Goal: Task Accomplishment & Management: Complete application form

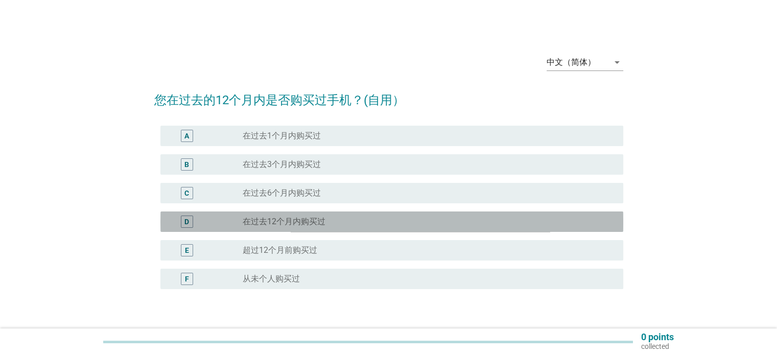
click at [283, 224] on label "在过去12个月内购买过" at bounding box center [284, 222] width 83 height 10
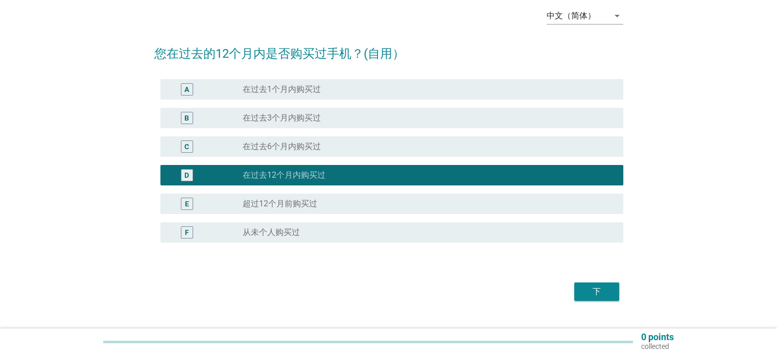
scroll to position [51, 0]
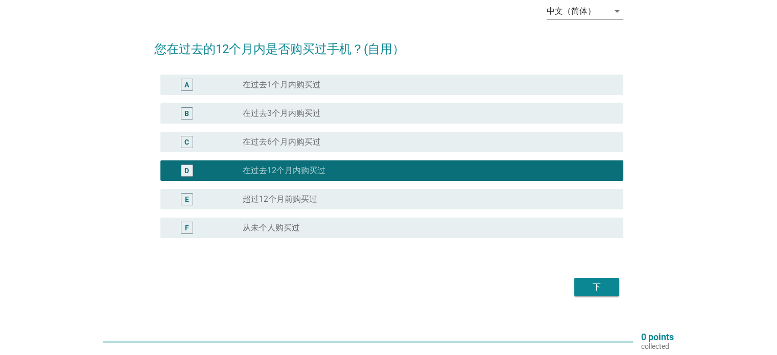
click at [257, 144] on label "在过去6个月内购买过" at bounding box center [282, 142] width 78 height 10
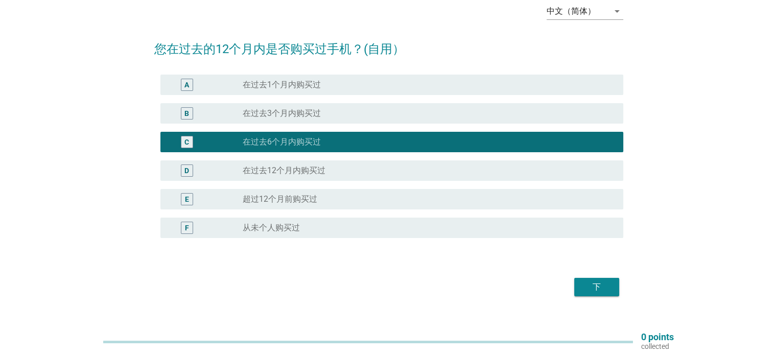
click at [602, 287] on div "下" at bounding box center [596, 287] width 29 height 12
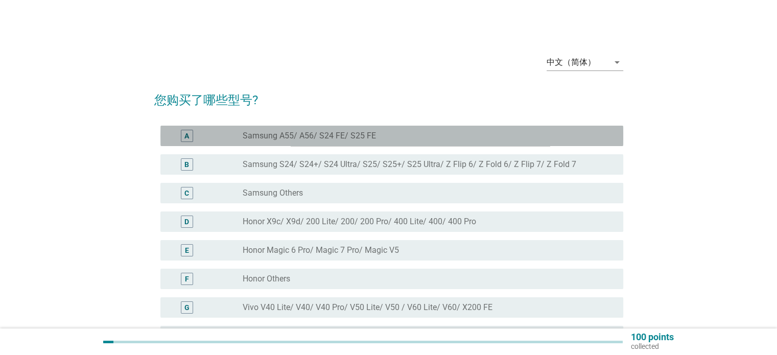
click at [347, 140] on label "Samsung A55/ A56/ S24 FE/ S25 FE" at bounding box center [309, 136] width 133 height 10
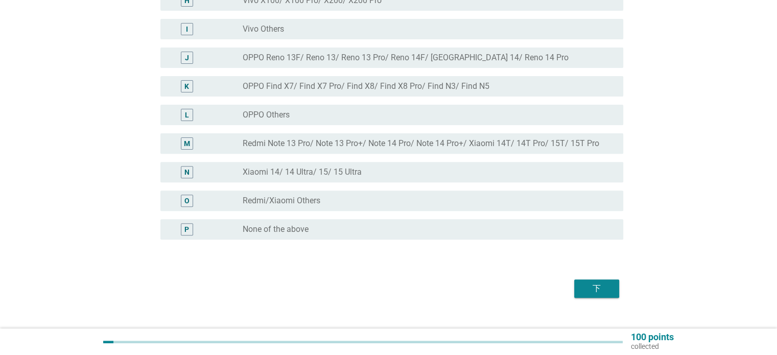
scroll to position [353, 0]
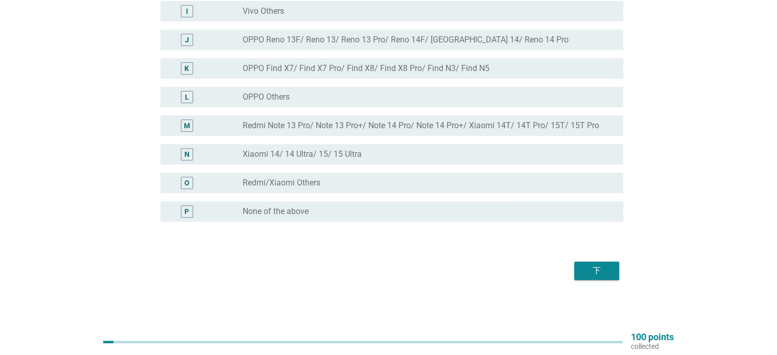
click at [614, 274] on button "下" at bounding box center [596, 270] width 45 height 18
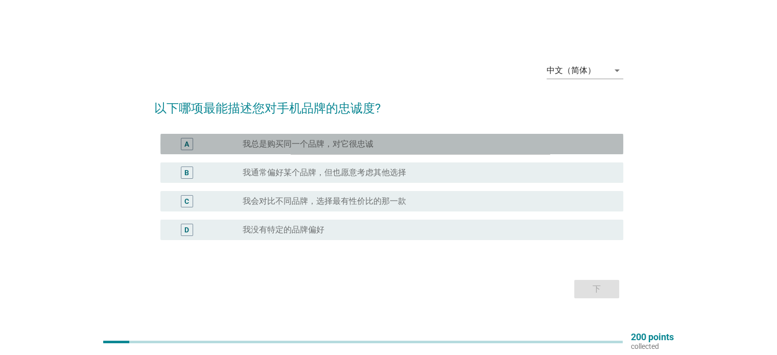
click at [300, 147] on label "我总是购买同一个品牌，对它很忠诚" at bounding box center [308, 144] width 131 height 10
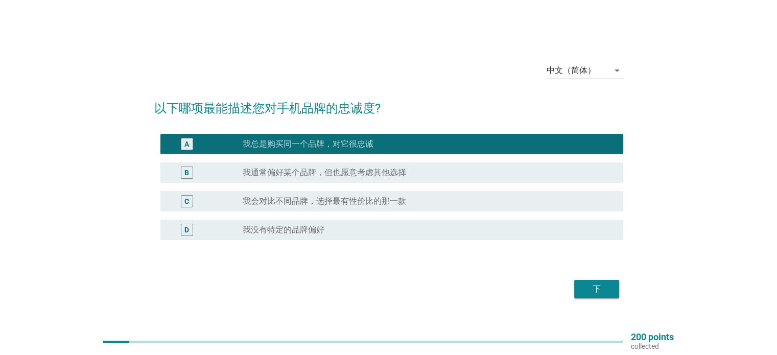
click at [419, 172] on div "radio_button_unchecked 我通常偏好某个品牌，但也愿意考虑其他选择" at bounding box center [425, 173] width 364 height 10
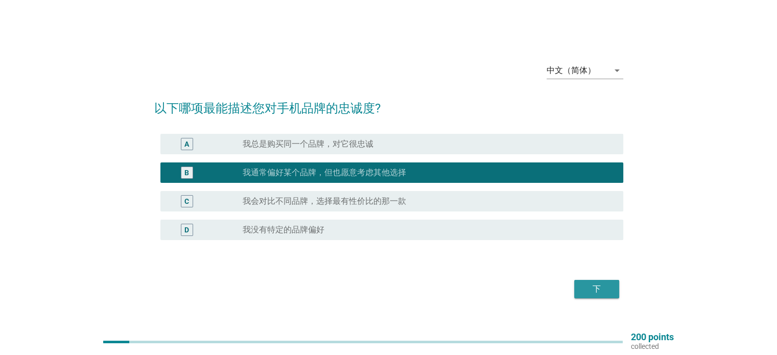
drag, startPoint x: 590, startPoint y: 288, endPoint x: 281, endPoint y: 281, distance: 309.0
click at [281, 281] on div "下" at bounding box center [388, 289] width 469 height 25
click at [591, 292] on div "下" at bounding box center [596, 289] width 29 height 12
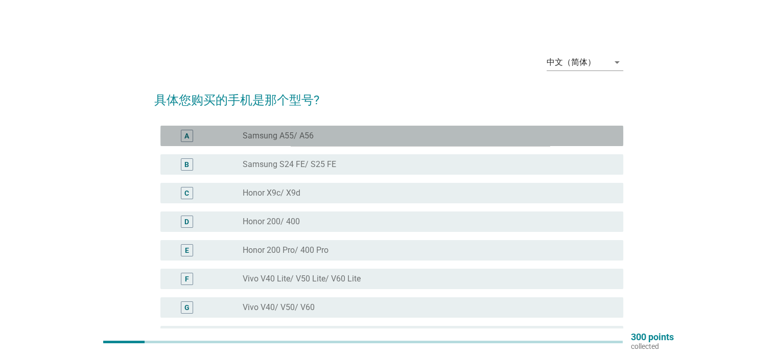
click at [329, 133] on div "radio_button_unchecked Samsung A55/ A56" at bounding box center [425, 136] width 364 height 10
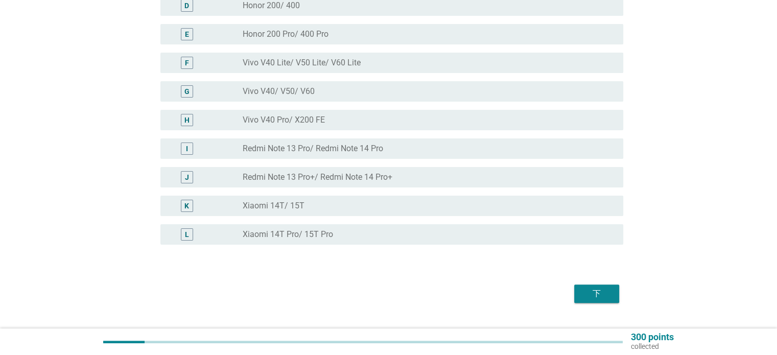
scroll to position [239, 0]
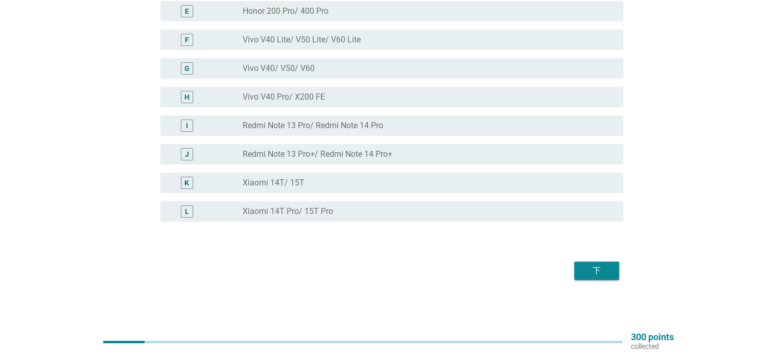
click at [605, 271] on div "下" at bounding box center [596, 271] width 29 height 12
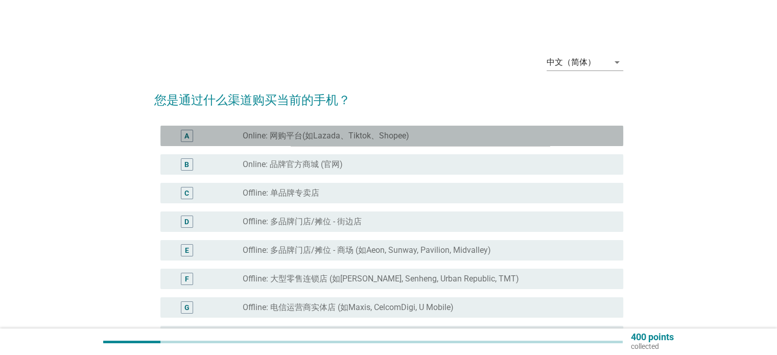
click at [356, 133] on label "Online: 网购平台(如Lazada、Tiktok、Shopee)" at bounding box center [326, 136] width 166 height 10
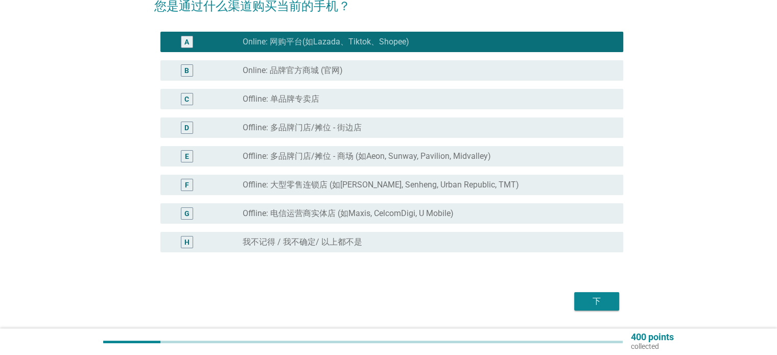
scroll to position [102, 0]
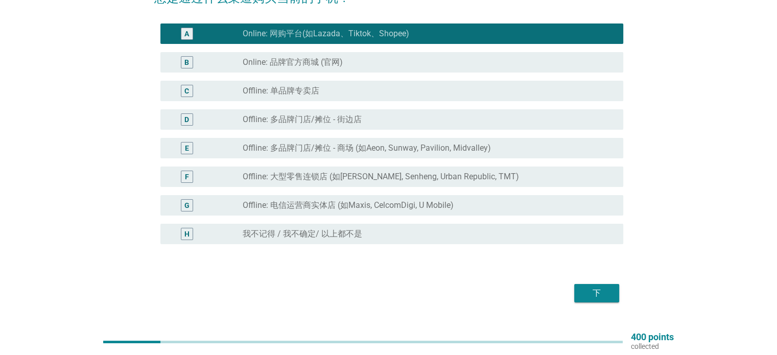
click at [592, 292] on div "下" at bounding box center [596, 293] width 29 height 12
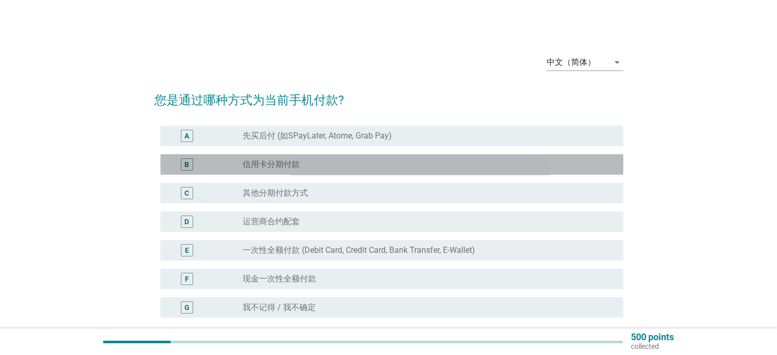
click at [336, 163] on div "radio_button_unchecked 信用卡分期付款" at bounding box center [425, 164] width 364 height 10
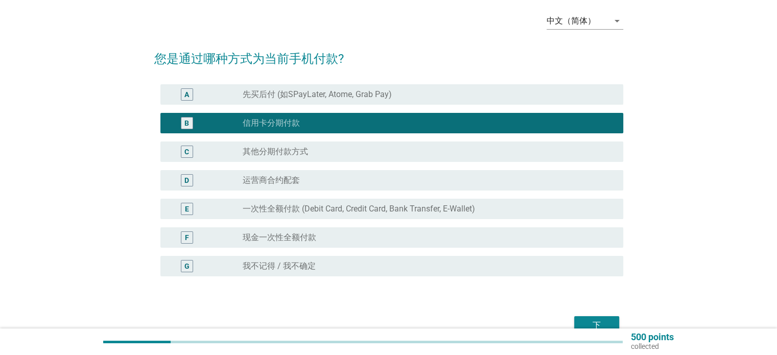
scroll to position [51, 0]
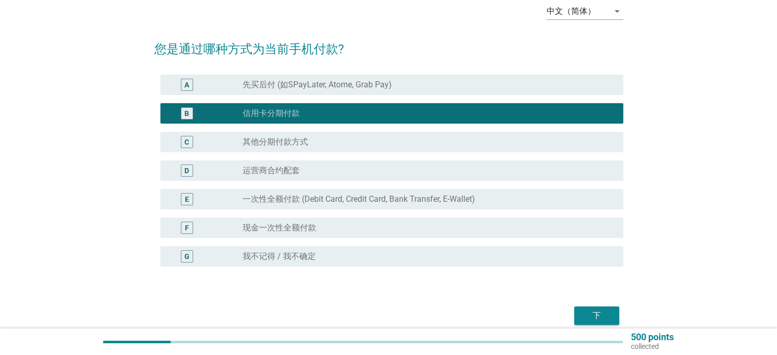
click at [713, 163] on div "中文（简体） arrow_drop_down 您是通过哪种方式为当前手机付款? A radio_button_unchecked 先买后付 (如SPayLat…" at bounding box center [389, 161] width 728 height 349
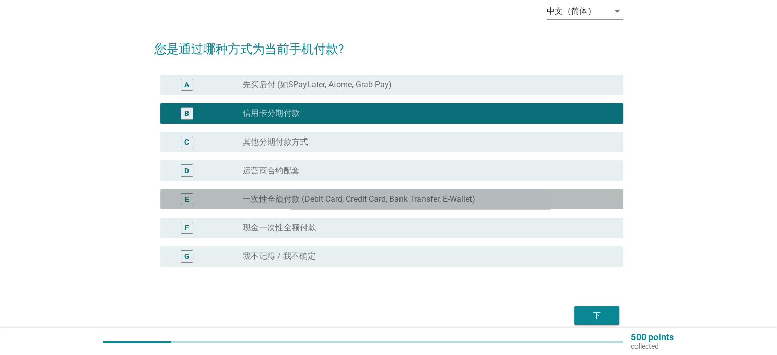
click at [296, 205] on div "E radio_button_unchecked 一次性全额付款 (Debit Card, Credit Card, Bank Transfer, E-Wal…" at bounding box center [391, 199] width 463 height 20
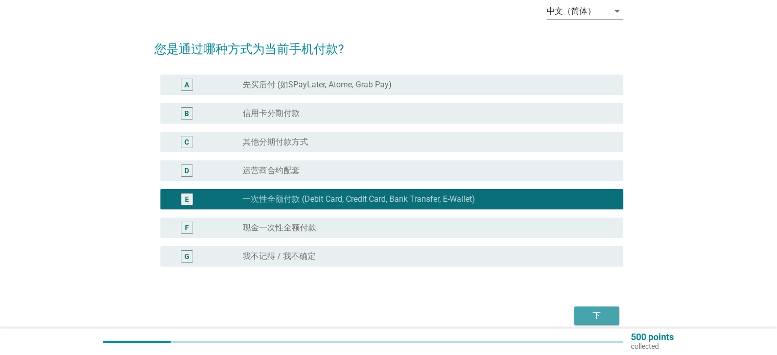
click at [590, 316] on div "下" at bounding box center [596, 315] width 29 height 12
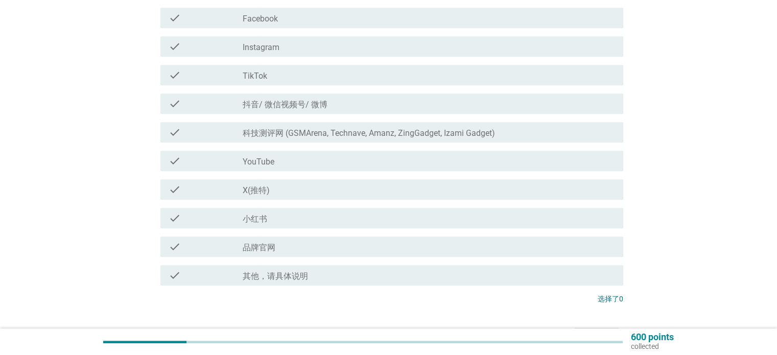
scroll to position [511, 0]
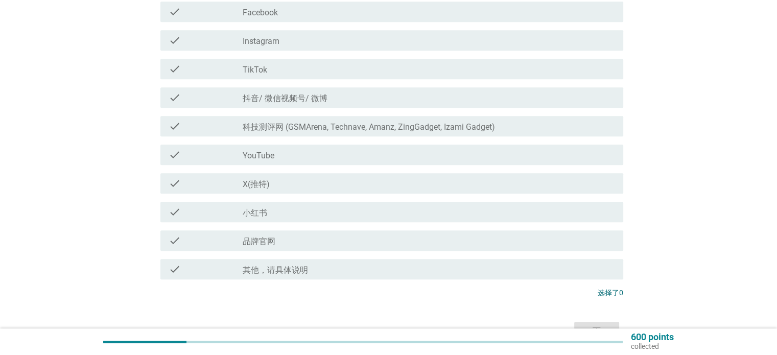
click at [246, 246] on label "品牌官网" at bounding box center [259, 241] width 33 height 10
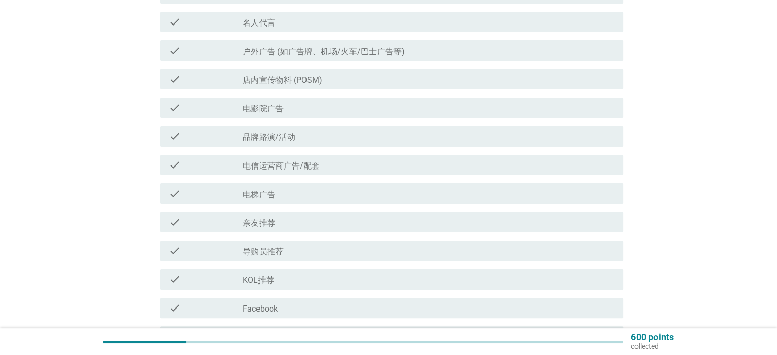
scroll to position [255, 0]
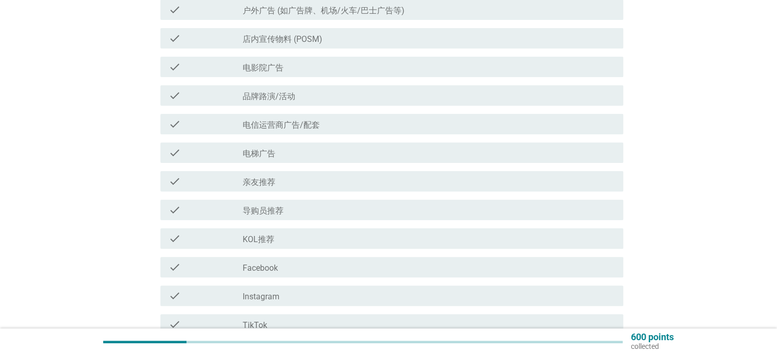
click at [282, 269] on div "check_box_outline_blank Facebook" at bounding box center [429, 267] width 372 height 12
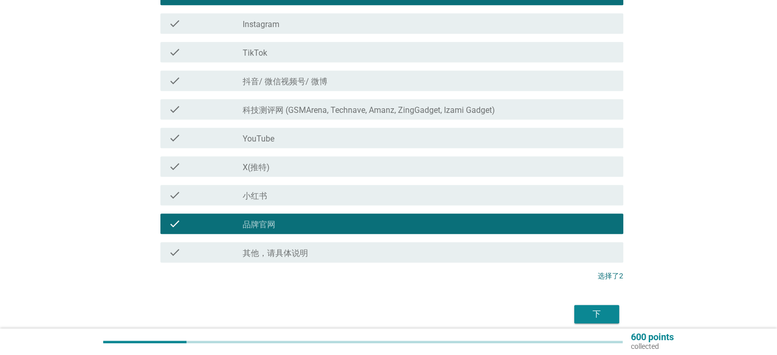
scroll to position [562, 0]
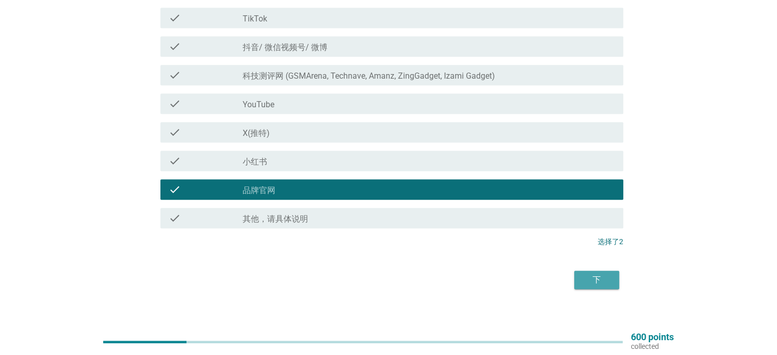
click at [602, 279] on div "下" at bounding box center [596, 280] width 29 height 12
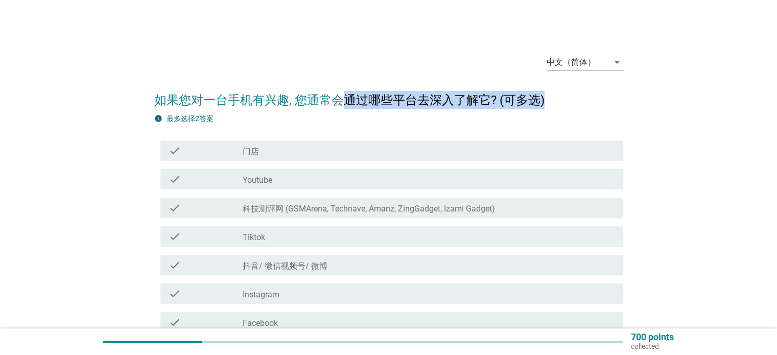
drag, startPoint x: 378, startPoint y: 95, endPoint x: 592, endPoint y: 95, distance: 214.5
click at [592, 95] on h2 "如果您对一台手机有兴趣, 您通常会通过哪些平台去深入了解它? (可多选)" at bounding box center [388, 95] width 469 height 29
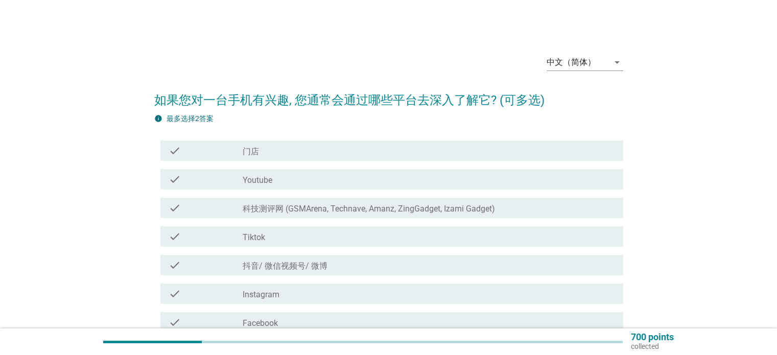
click at [373, 125] on div "info 最多选择2答案 check check_box_outline_blank 门店 check check_box_outline_blank You…" at bounding box center [388, 332] width 469 height 438
click at [246, 151] on label "门店" at bounding box center [251, 152] width 16 height 10
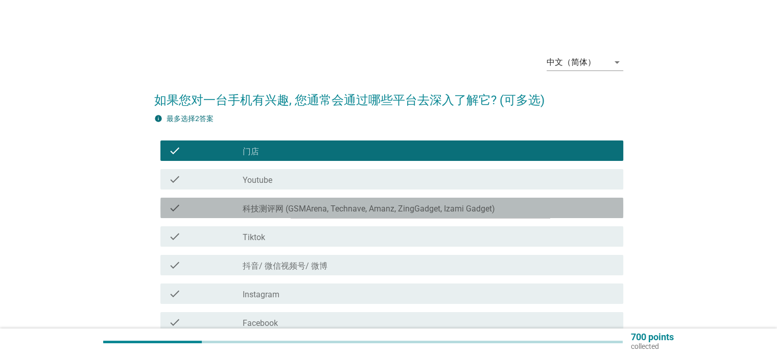
click at [299, 209] on label "科技测评网 (GSMArena, Technave, Amanz, ZingGadget, Izami Gadget)" at bounding box center [369, 209] width 252 height 10
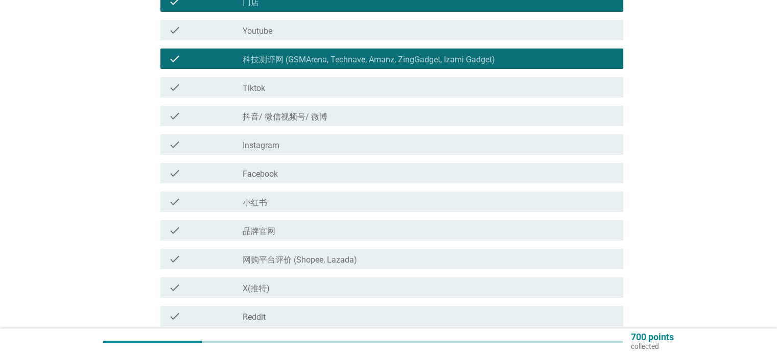
scroll to position [153, 0]
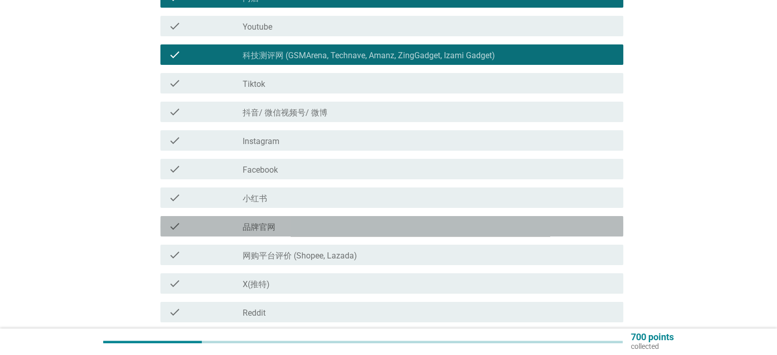
click at [271, 228] on label "品牌官网" at bounding box center [259, 227] width 33 height 10
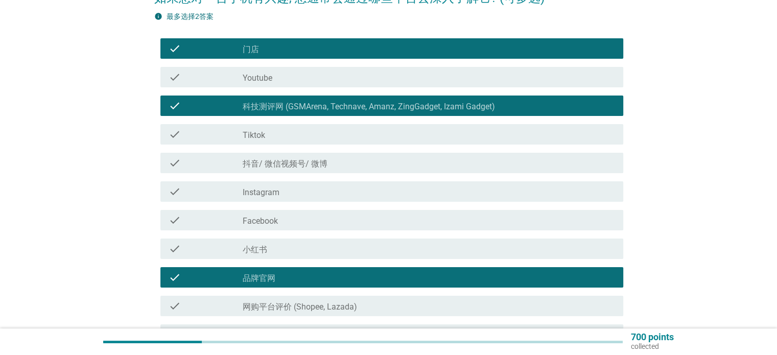
scroll to position [102, 0]
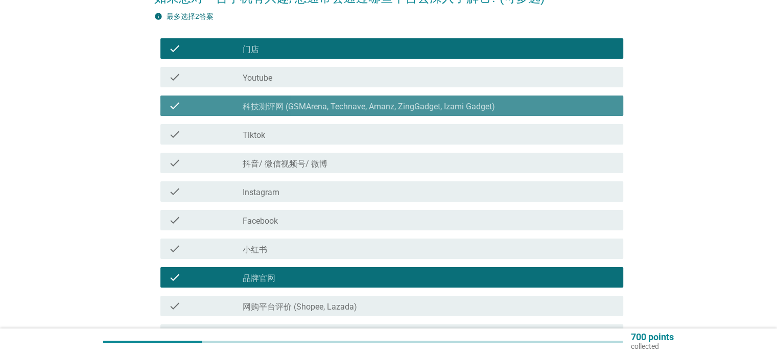
click at [372, 100] on div "check_box 科技测评网 (GSMArena, Technave, Amanz, ZingGadget, Izami Gadget)" at bounding box center [429, 106] width 372 height 12
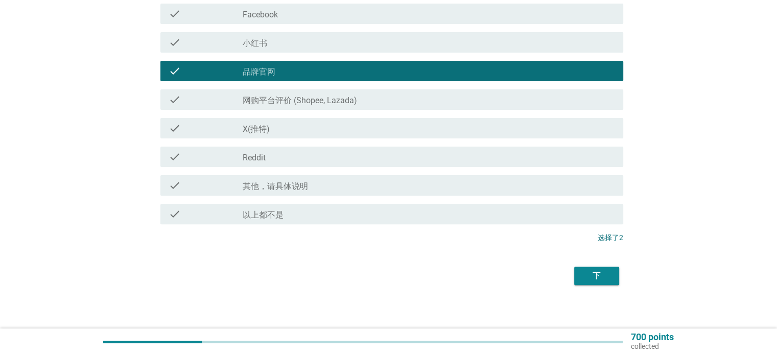
scroll to position [314, 0]
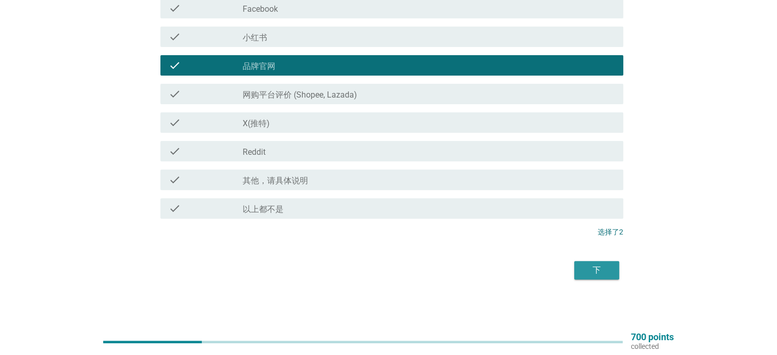
click at [594, 271] on div "下" at bounding box center [596, 270] width 29 height 12
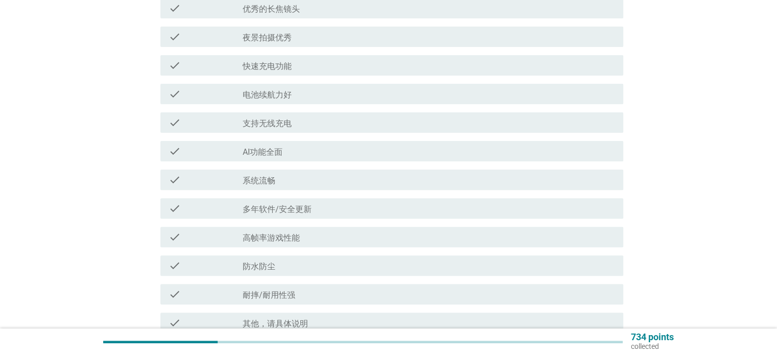
scroll to position [0, 0]
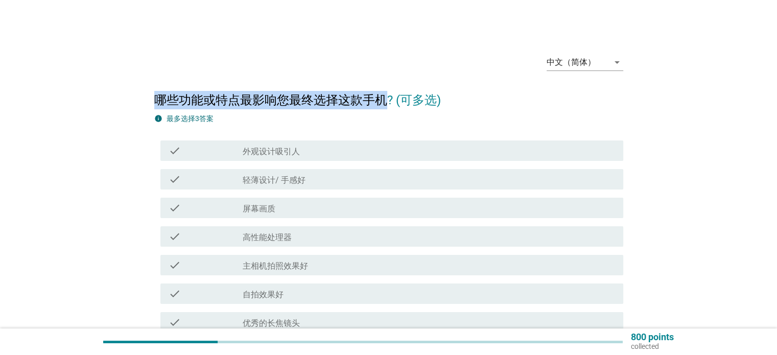
drag, startPoint x: 155, startPoint y: 104, endPoint x: 388, endPoint y: 100, distance: 232.9
click at [388, 100] on h2 "哪些功能或特点最影响您最终选择这款手机? (可多选)" at bounding box center [388, 95] width 469 height 29
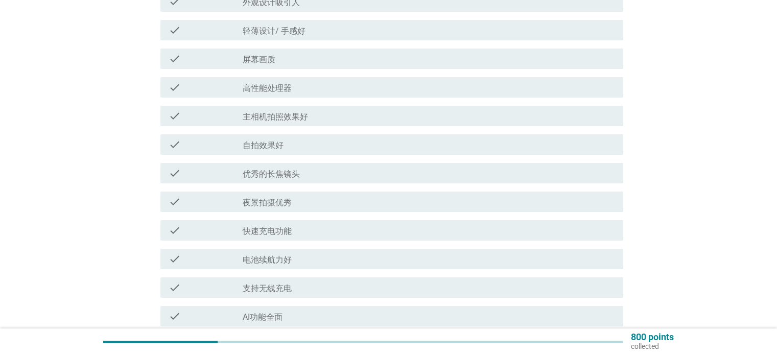
scroll to position [102, 0]
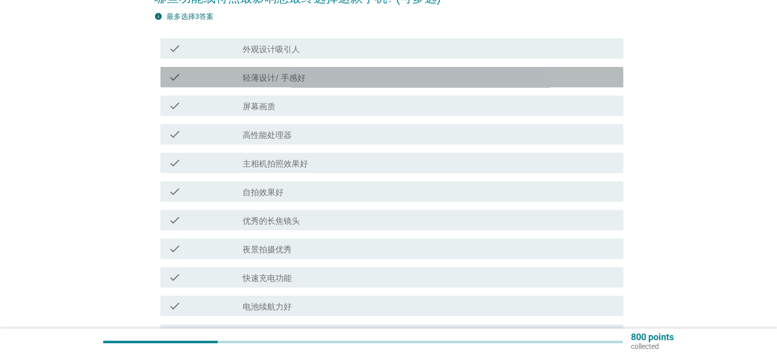
click at [259, 77] on label "轻薄设计/ 手感好" at bounding box center [274, 78] width 63 height 10
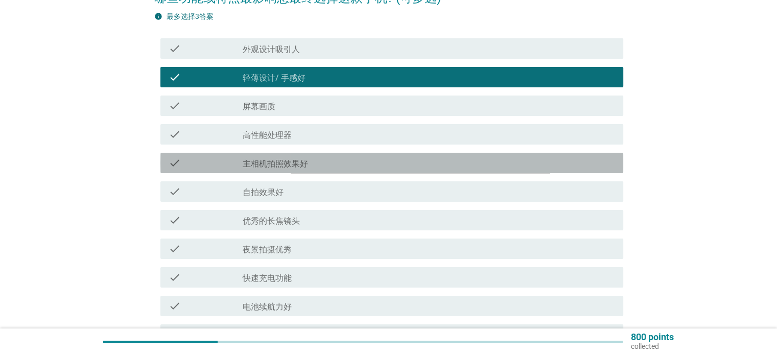
click at [252, 168] on label "主相机拍照效果好" at bounding box center [275, 164] width 65 height 10
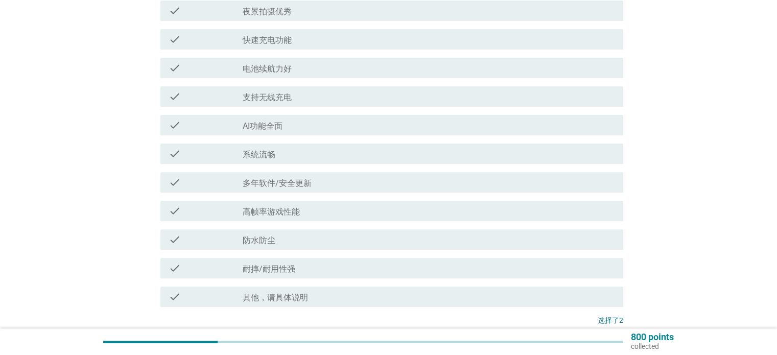
scroll to position [357, 0]
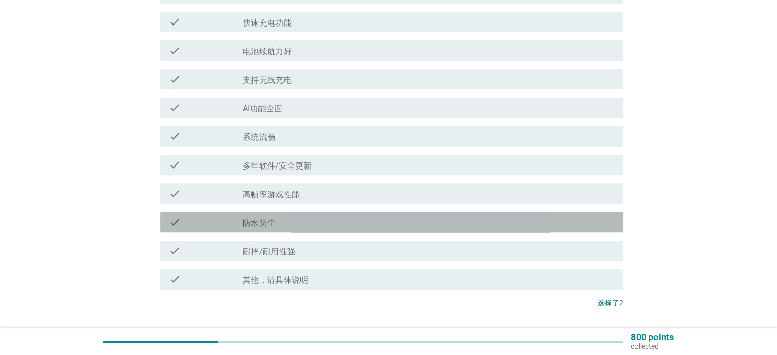
click at [267, 213] on div "check check_box_outline_blank 防水防尘" at bounding box center [391, 222] width 463 height 20
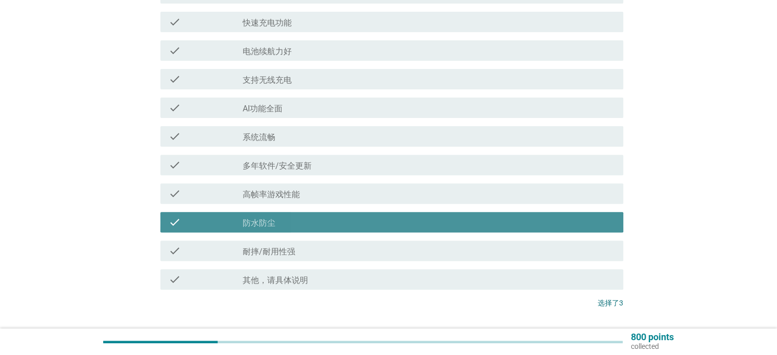
click at [267, 213] on div "check check_box_outline_blank 防水防尘" at bounding box center [391, 222] width 463 height 20
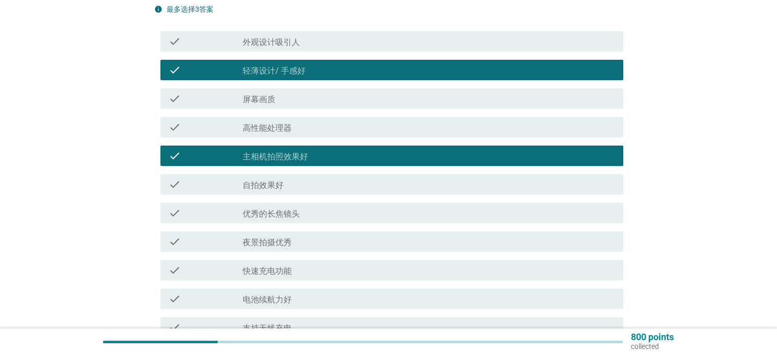
scroll to position [102, 0]
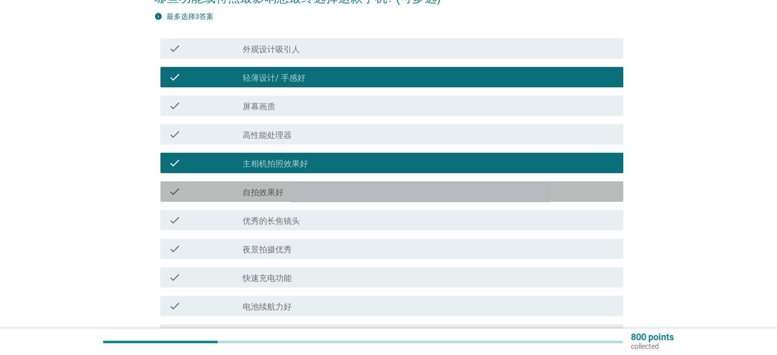
click at [282, 198] on div "check check_box_outline_blank 自拍效果好" at bounding box center [391, 191] width 463 height 20
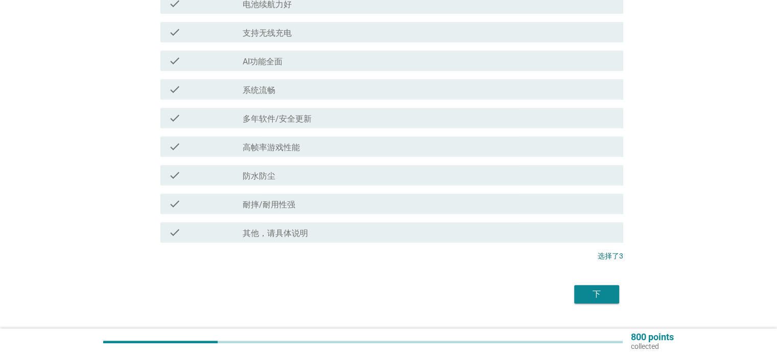
scroll to position [409, 0]
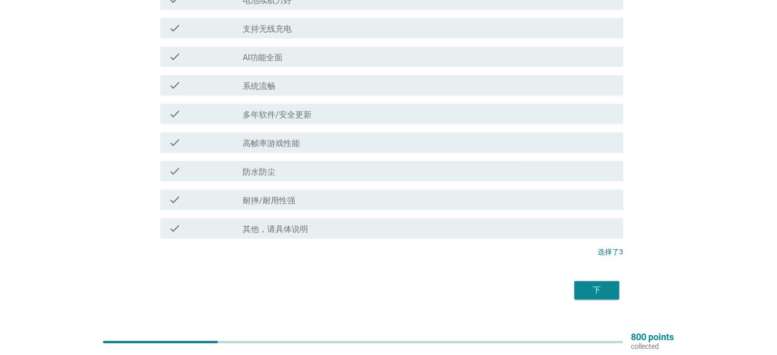
click at [296, 226] on label "其他，请具体说明" at bounding box center [275, 229] width 65 height 10
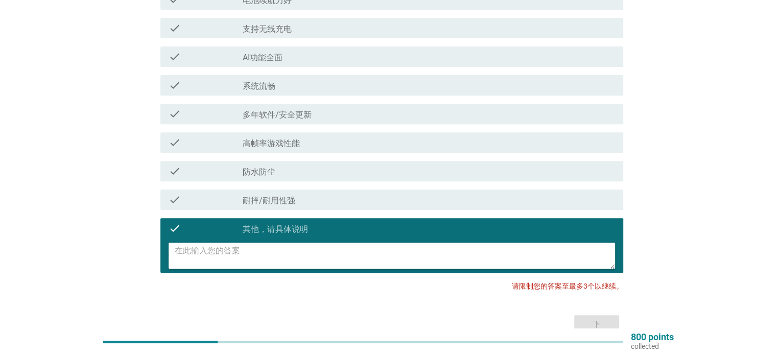
click at [261, 256] on textarea at bounding box center [395, 256] width 440 height 26
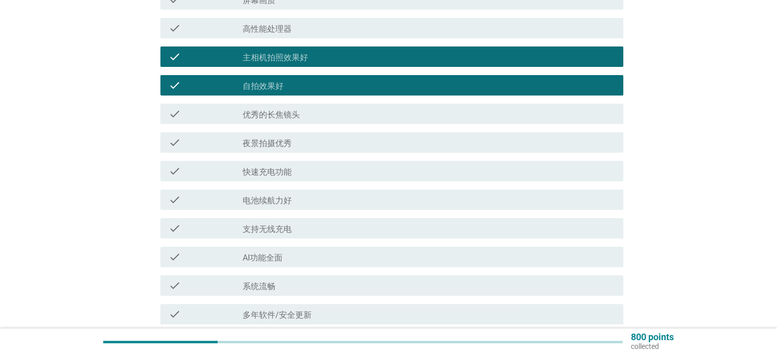
scroll to position [204, 0]
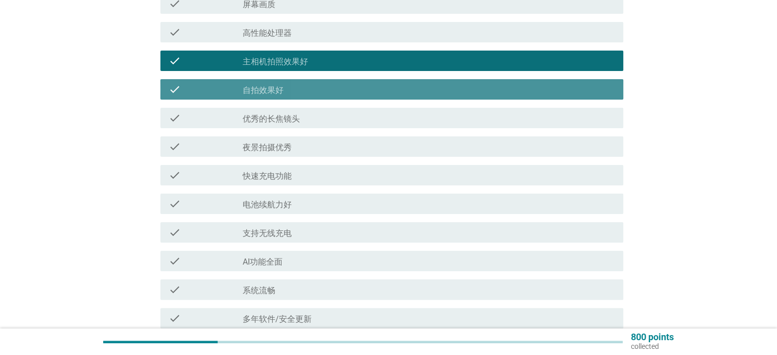
click at [227, 97] on div "check check_box_outline_blank 自拍效果好" at bounding box center [391, 89] width 463 height 20
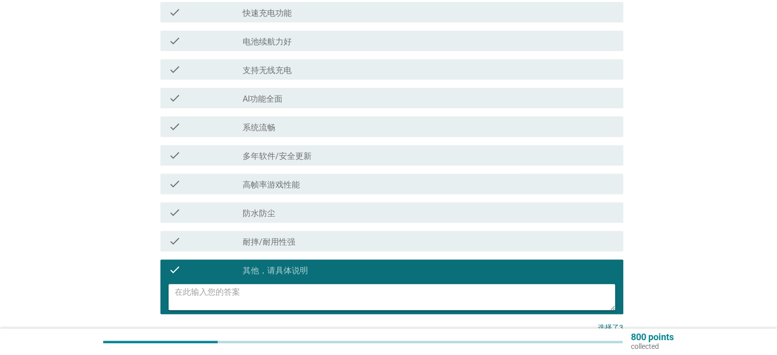
scroll to position [462, 0]
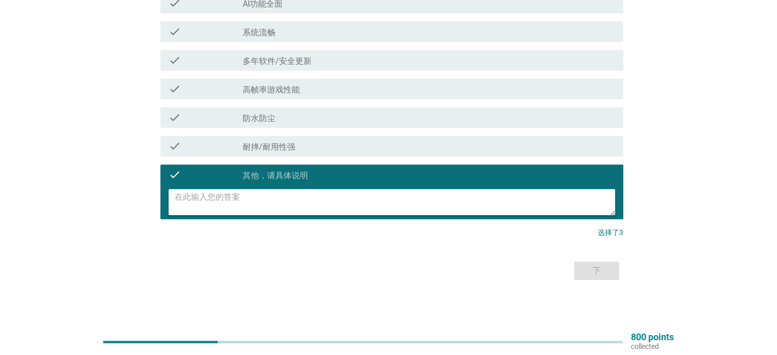
click at [278, 196] on textarea at bounding box center [395, 202] width 440 height 26
type textarea "价格"
click at [605, 265] on div "下" at bounding box center [596, 271] width 29 height 12
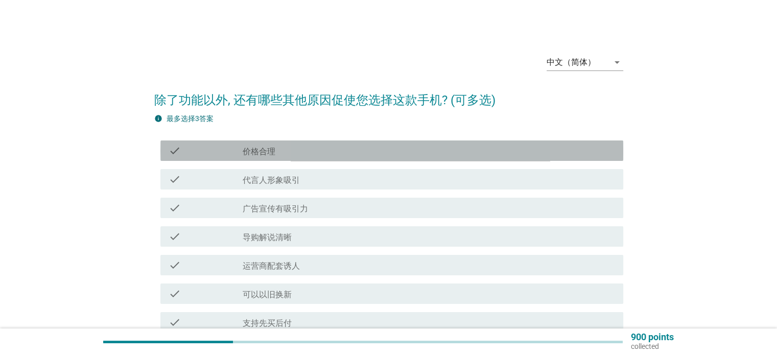
click at [355, 149] on div "check_box_outline_blank 价格合理" at bounding box center [429, 151] width 372 height 12
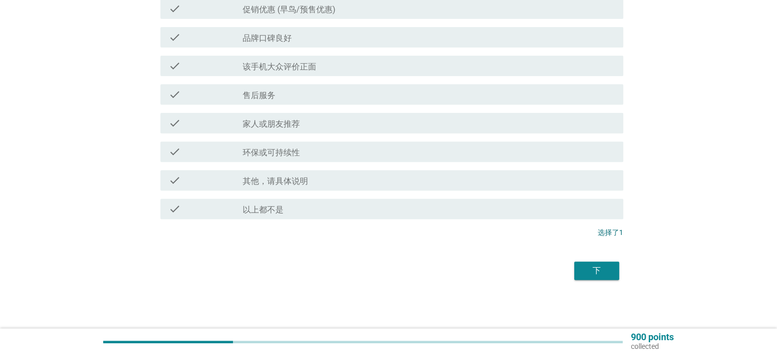
scroll to position [371, 0]
click at [594, 275] on div "下" at bounding box center [596, 270] width 29 height 12
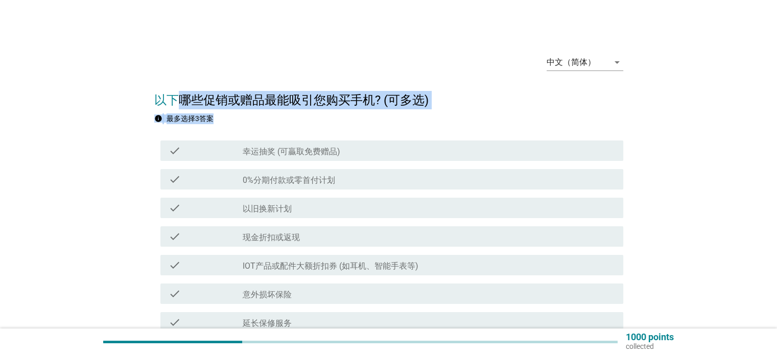
drag, startPoint x: 176, startPoint y: 99, endPoint x: 370, endPoint y: 112, distance: 194.0
click at [370, 112] on form "以下哪些促销或赠品最能吸引您购买手机? (可多选) info 最多选择3答案 check check_box_outline_blank 幸运抽奖 (可贏取免…" at bounding box center [388, 353] width 469 height 544
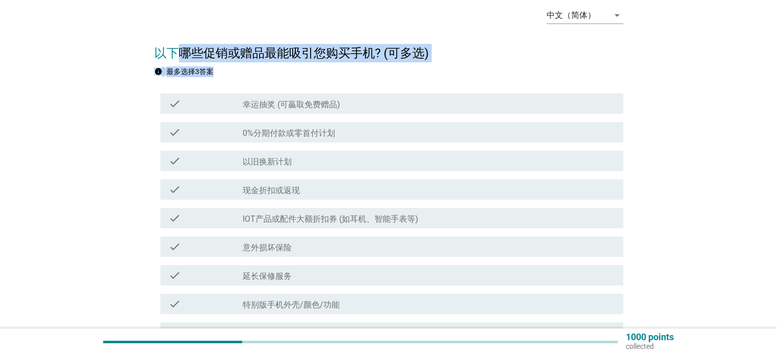
scroll to position [51, 0]
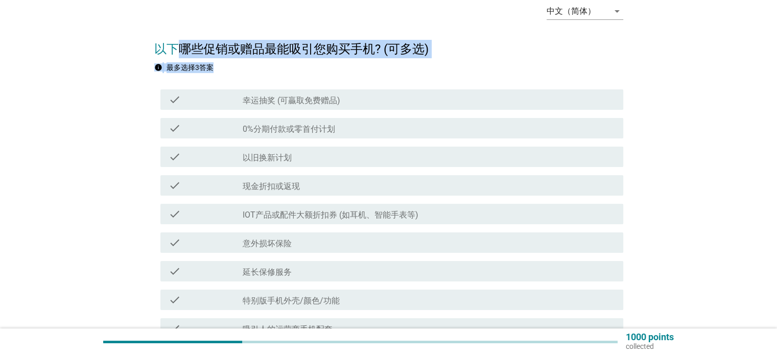
click at [298, 189] on label "现金折扣或返现" at bounding box center [271, 186] width 57 height 10
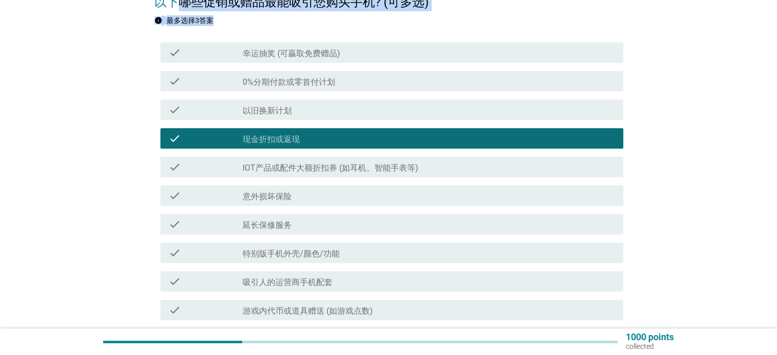
scroll to position [102, 0]
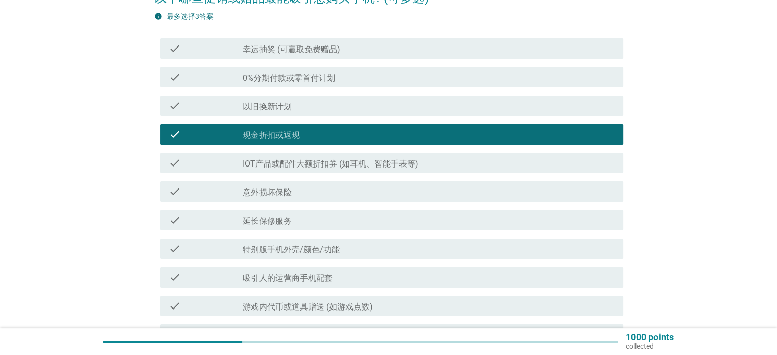
click at [70, 122] on div "中文（简体） arrow_drop_down 以下哪些促销或赠品最能吸引您购买手机? (可多选) info 最多选择3答案 check check_box_o…" at bounding box center [389, 233] width 728 height 595
click at [327, 164] on label "IOT产品或配件大额折扣券 (如耳机、智能手表等)" at bounding box center [331, 164] width 176 height 10
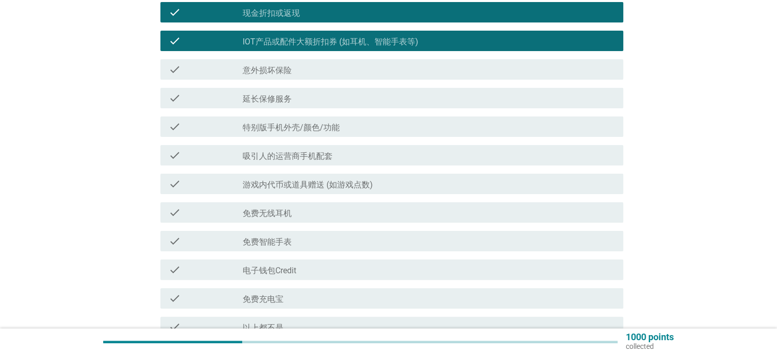
scroll to position [255, 0]
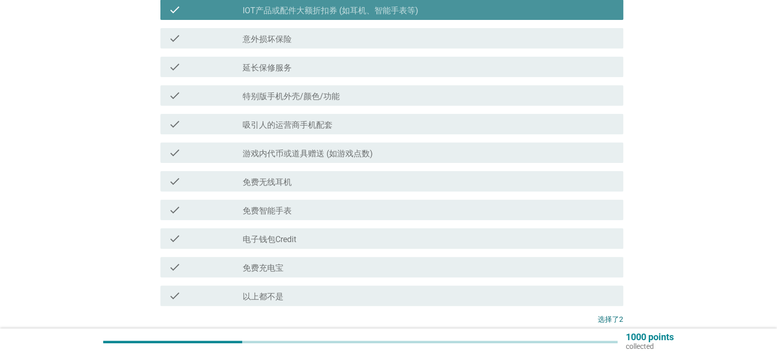
click at [255, 11] on label "IOT产品或配件大额折扣券 (如耳机、智能手表等)" at bounding box center [331, 11] width 176 height 10
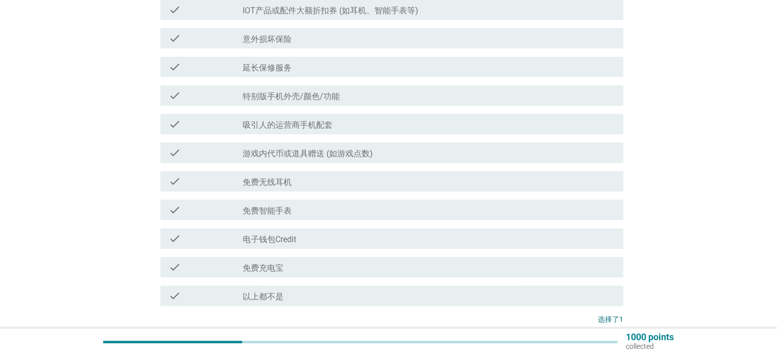
click at [286, 179] on label "免费无线耳机" at bounding box center [267, 182] width 49 height 10
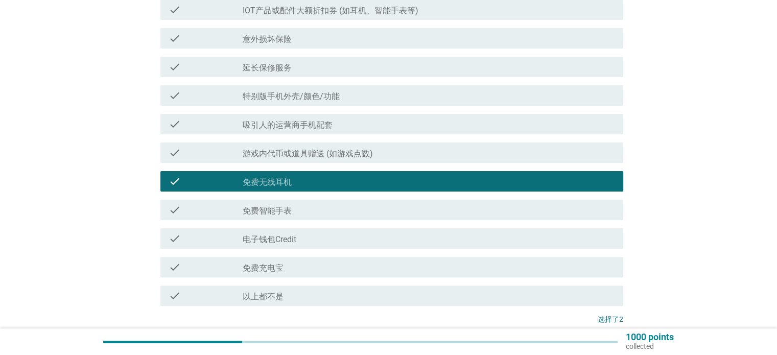
click at [285, 210] on label "免费智能手表" at bounding box center [267, 211] width 49 height 10
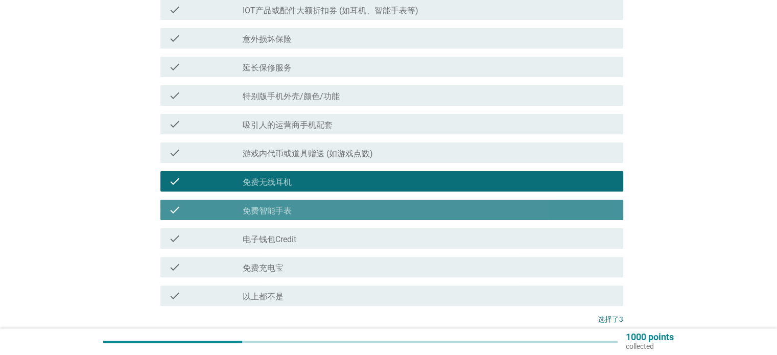
click at [281, 204] on div "check_box 免费智能手表" at bounding box center [429, 210] width 372 height 12
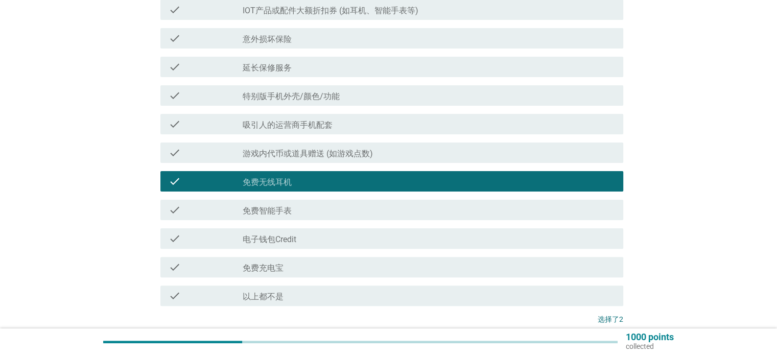
click at [276, 236] on label "电子钱包Credit" at bounding box center [270, 239] width 54 height 10
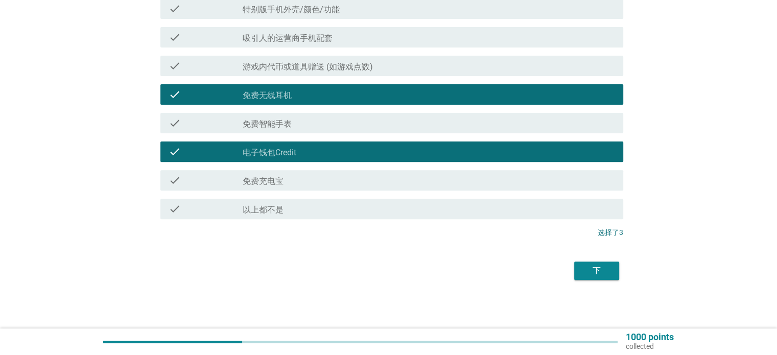
scroll to position [343, 0]
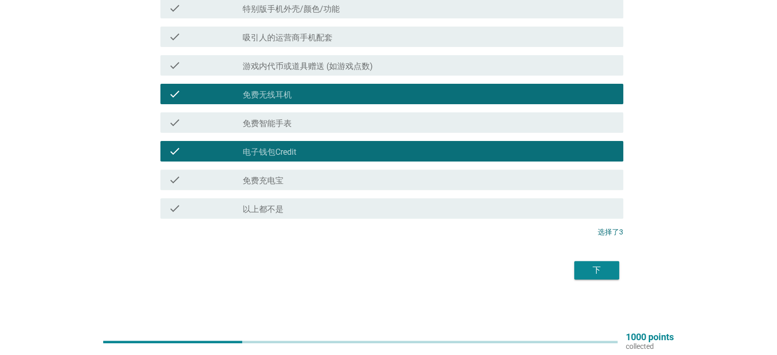
click at [604, 270] on div "下" at bounding box center [596, 270] width 29 height 12
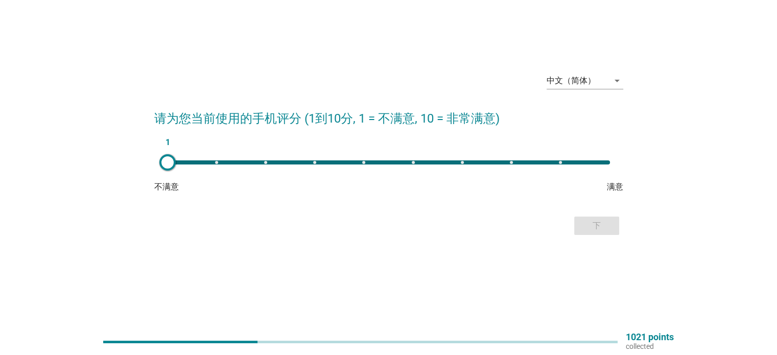
scroll to position [0, 0]
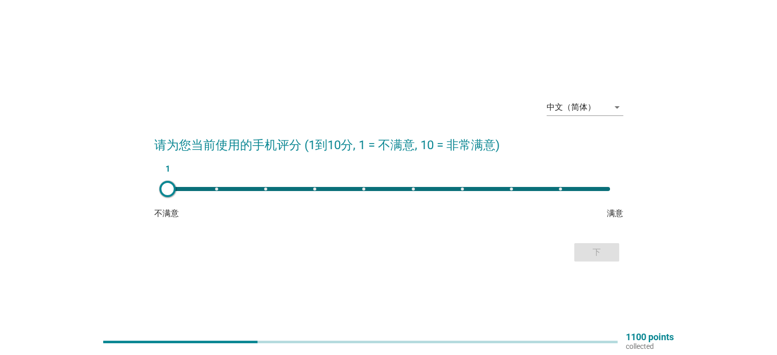
click at [461, 188] on div "1" at bounding box center [389, 189] width 442 height 4
type input "7"
click at [609, 256] on div "下" at bounding box center [596, 252] width 29 height 12
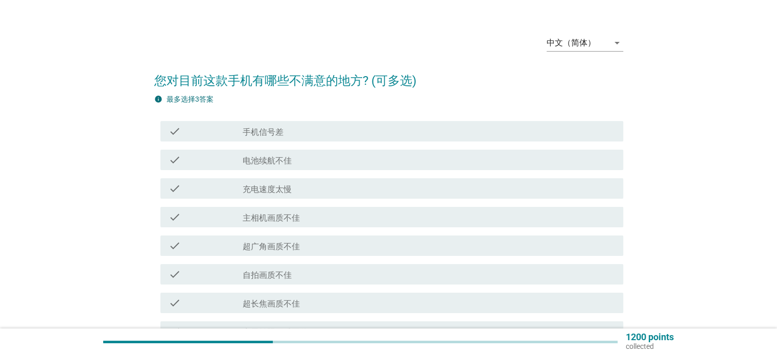
scroll to position [51, 0]
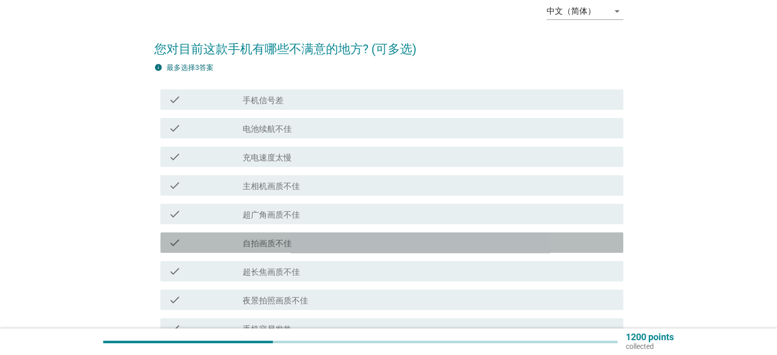
click at [311, 241] on div "check_box_outline_blank 自拍画质不佳" at bounding box center [429, 242] width 372 height 12
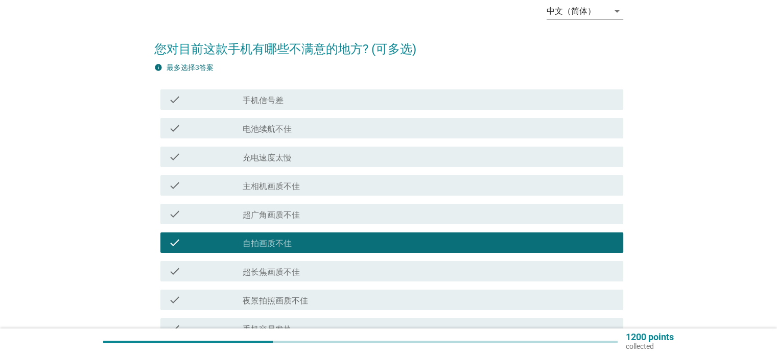
click at [277, 269] on label "超长焦画质不佳" at bounding box center [271, 272] width 57 height 10
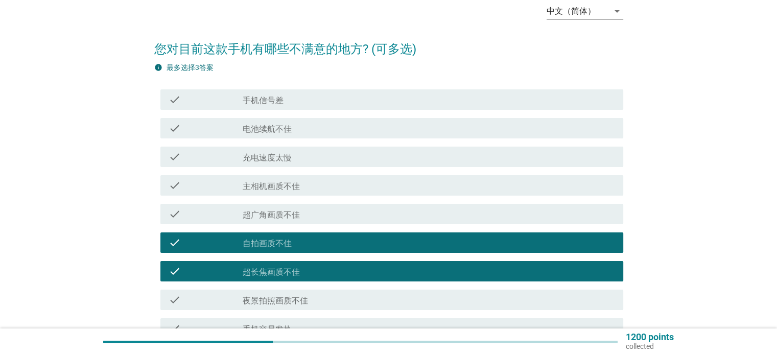
click at [272, 300] on label "夜景拍照画质不佳" at bounding box center [275, 301] width 65 height 10
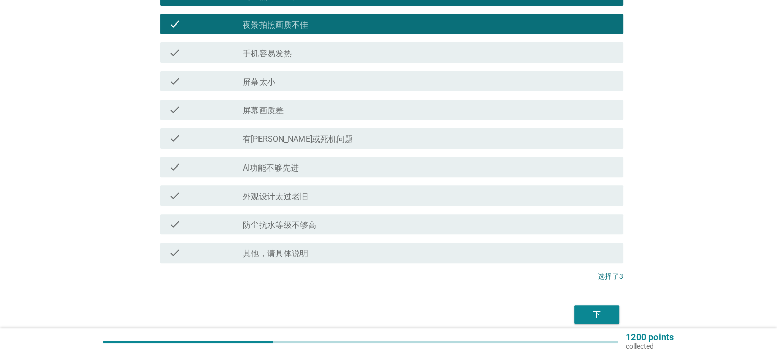
scroll to position [357, 0]
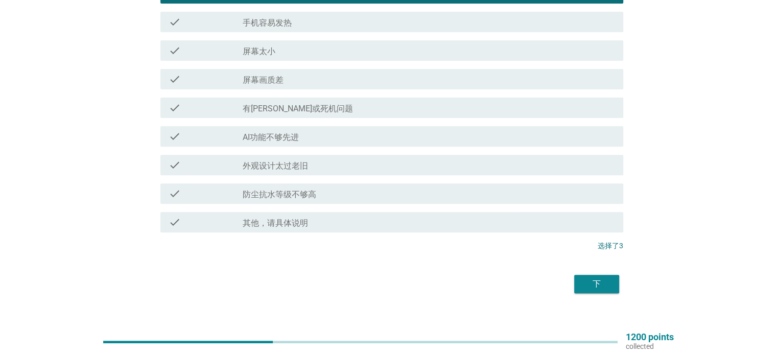
click at [606, 290] on div "下" at bounding box center [596, 284] width 29 height 12
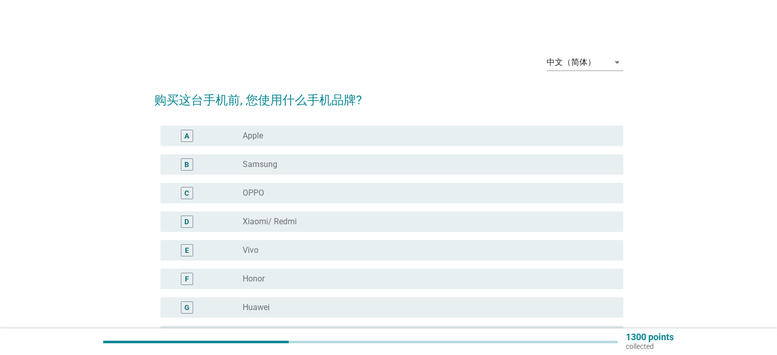
click at [275, 165] on label "Samsung" at bounding box center [260, 164] width 35 height 10
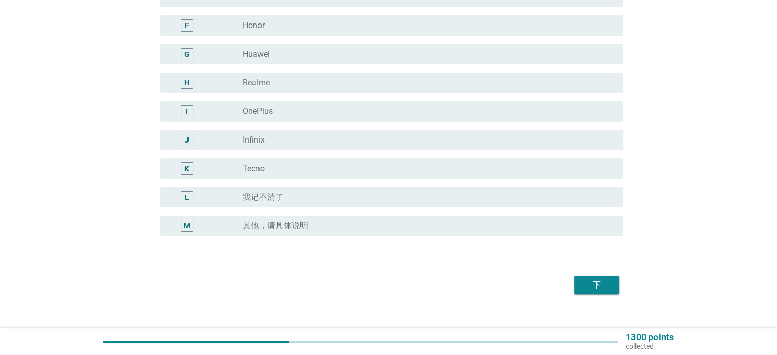
scroll to position [255, 0]
click at [605, 283] on div "下" at bounding box center [596, 283] width 29 height 12
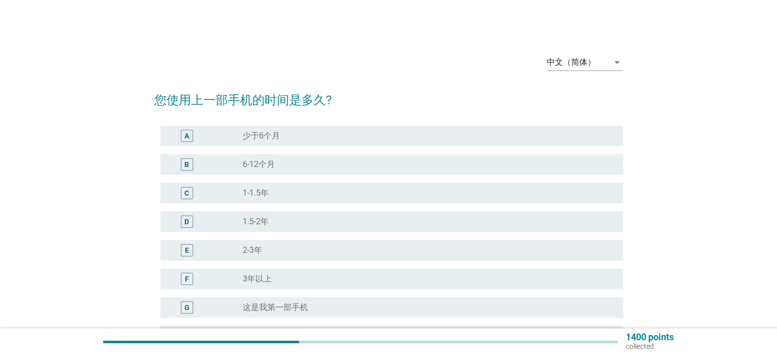
click at [264, 280] on label "3年以上" at bounding box center [257, 279] width 29 height 10
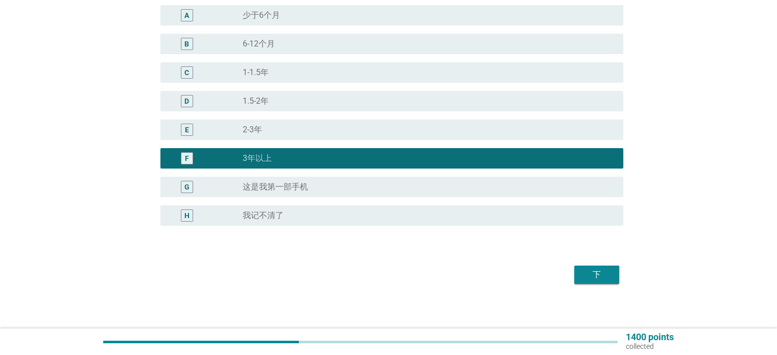
scroll to position [125, 0]
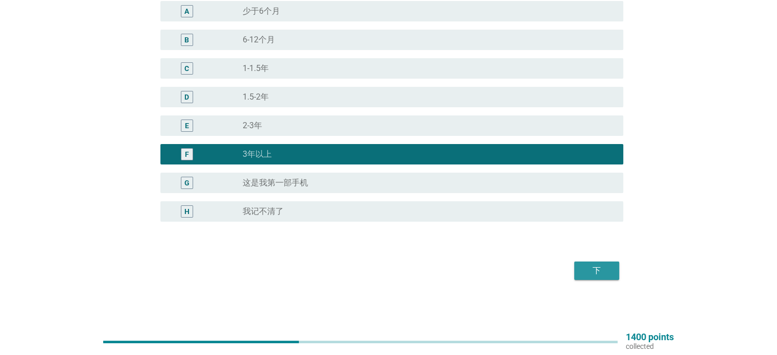
click at [587, 267] on div "下" at bounding box center [596, 271] width 29 height 12
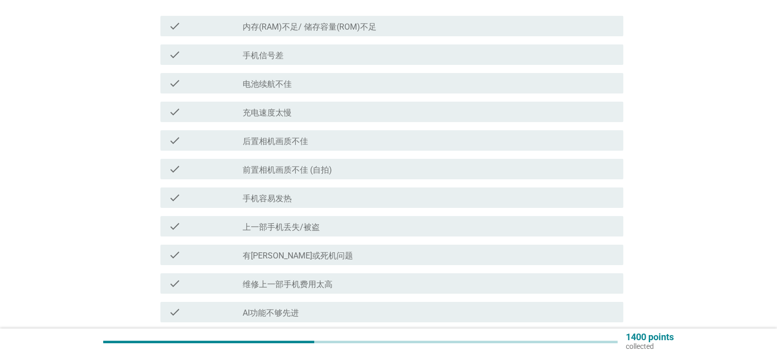
scroll to position [0, 0]
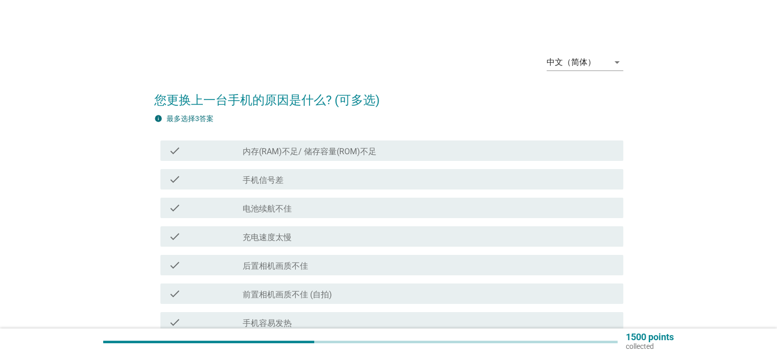
click at [323, 205] on div "check_box_outline_blank 电池续航不佳" at bounding box center [429, 208] width 372 height 12
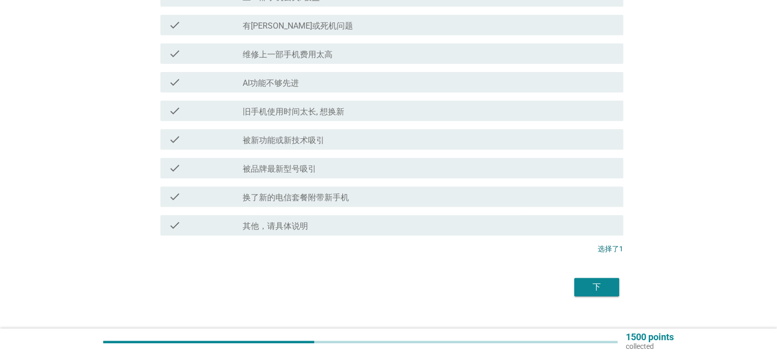
scroll to position [357, 0]
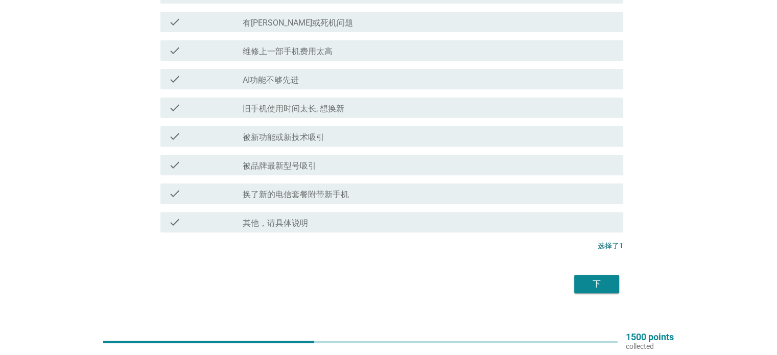
click at [580, 283] on button "下" at bounding box center [596, 284] width 45 height 18
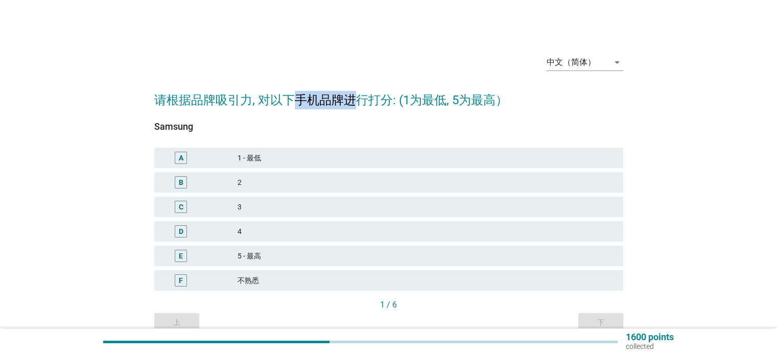
drag, startPoint x: 295, startPoint y: 104, endPoint x: 357, endPoint y: 104, distance: 62.3
click at [357, 104] on h2 "请根据品牌吸引力, 对以下手机品牌进行打分: (1为最低, 5为最高）" at bounding box center [388, 95] width 469 height 29
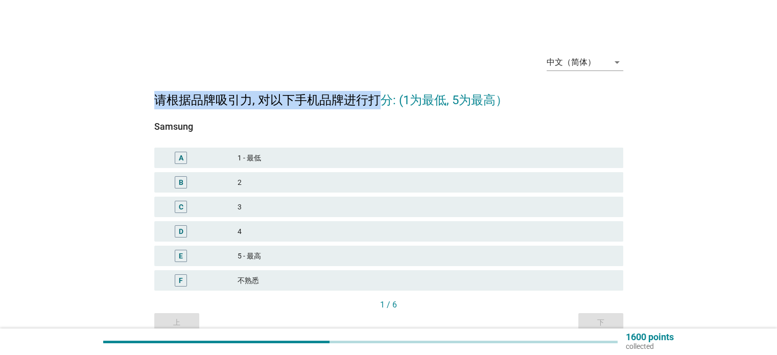
drag, startPoint x: 155, startPoint y: 100, endPoint x: 382, endPoint y: 97, distance: 226.8
click at [382, 97] on h2 "请根据品牌吸引力, 对以下手机品牌进行打分: (1为最低, 5为最高）" at bounding box center [388, 95] width 469 height 29
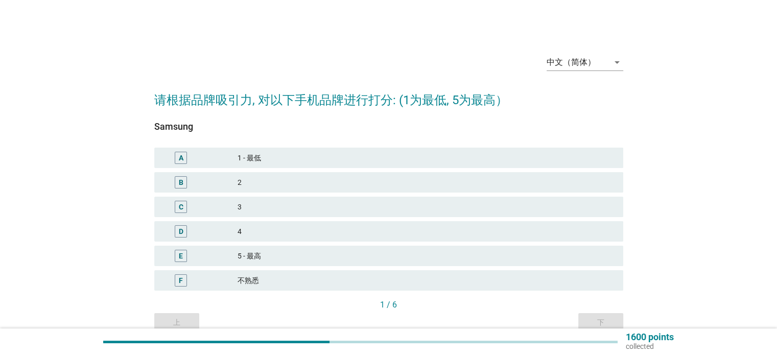
click at [289, 126] on div "Samsung" at bounding box center [388, 127] width 469 height 14
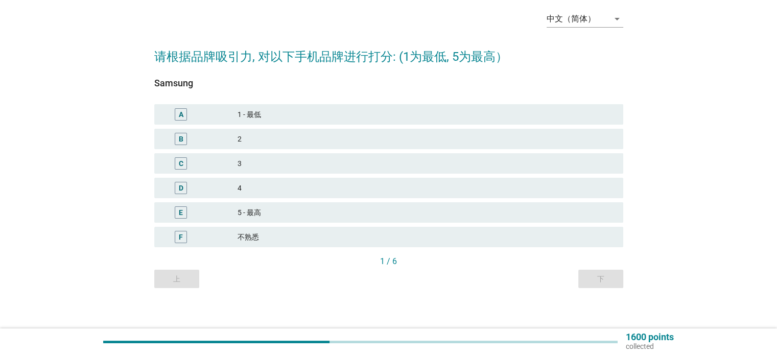
scroll to position [49, 0]
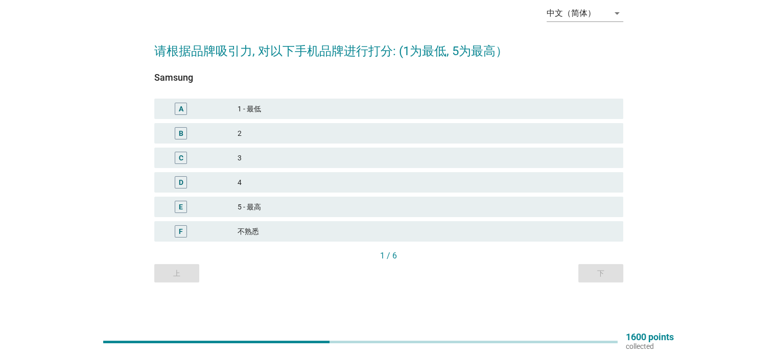
click at [279, 178] on div "4" at bounding box center [425, 182] width 377 height 12
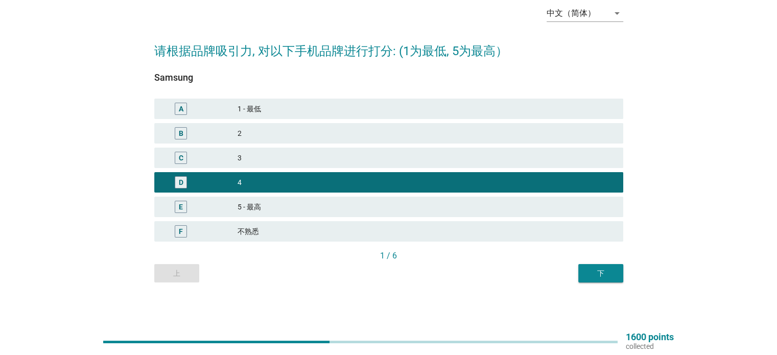
click at [587, 278] on div "下" at bounding box center [600, 273] width 29 height 11
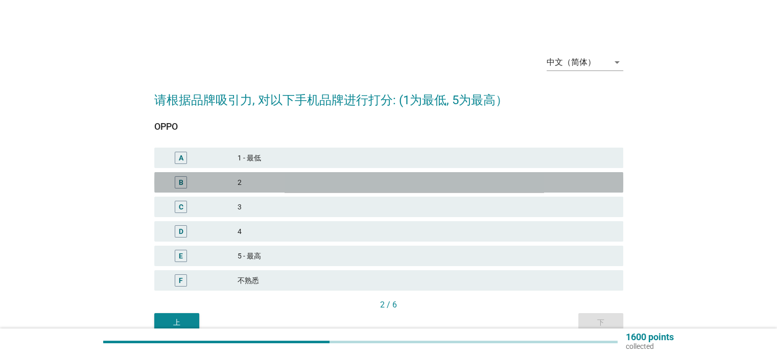
click at [276, 181] on div "2" at bounding box center [425, 182] width 377 height 12
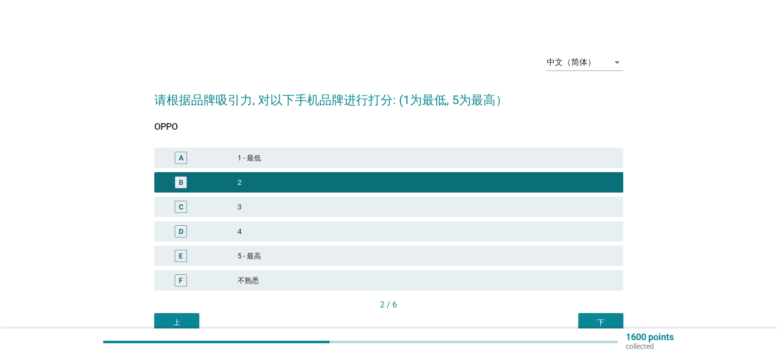
click at [616, 318] on button "下" at bounding box center [600, 322] width 45 height 18
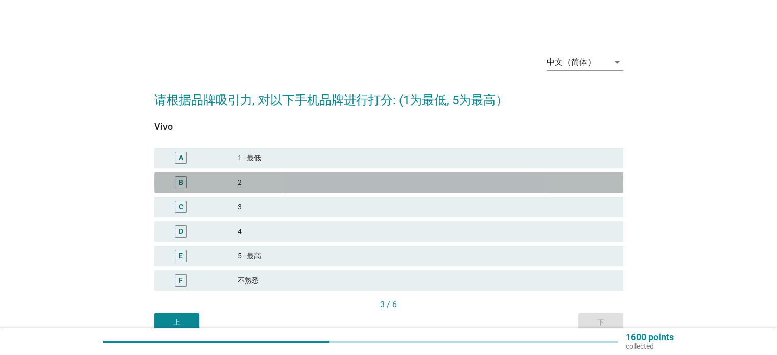
click at [269, 179] on div "2" at bounding box center [425, 182] width 377 height 12
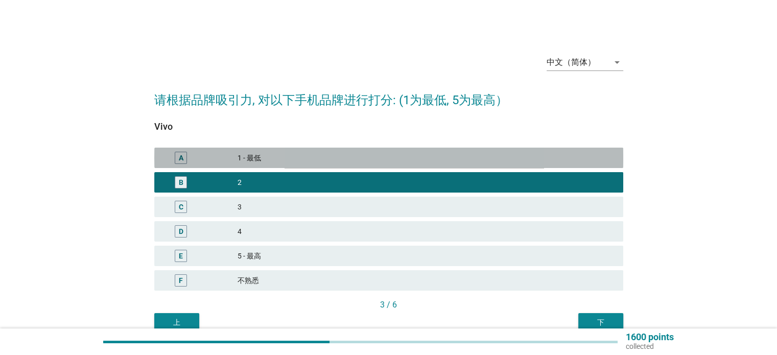
click at [298, 160] on div "1 - 最低" at bounding box center [425, 158] width 377 height 12
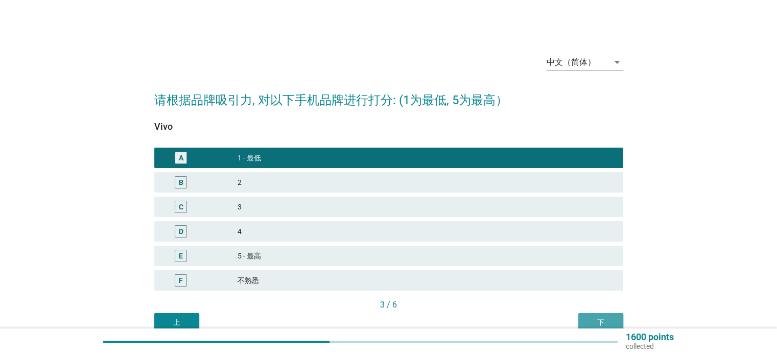
click at [601, 318] on div "下" at bounding box center [600, 322] width 29 height 11
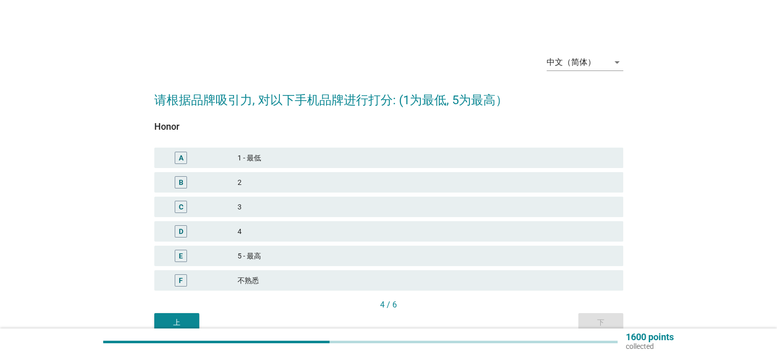
click at [260, 209] on div "3" at bounding box center [425, 207] width 377 height 12
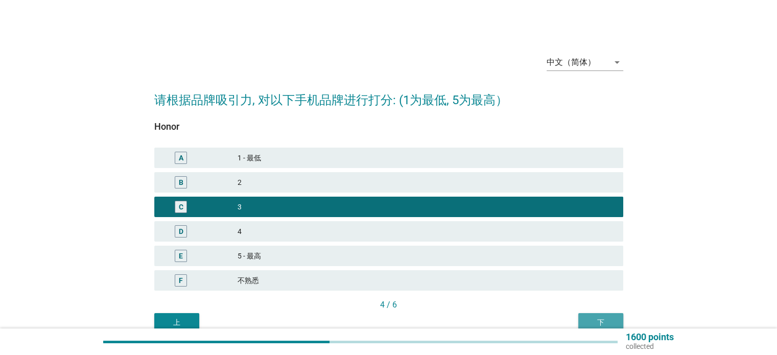
click at [606, 315] on button "下" at bounding box center [600, 322] width 45 height 18
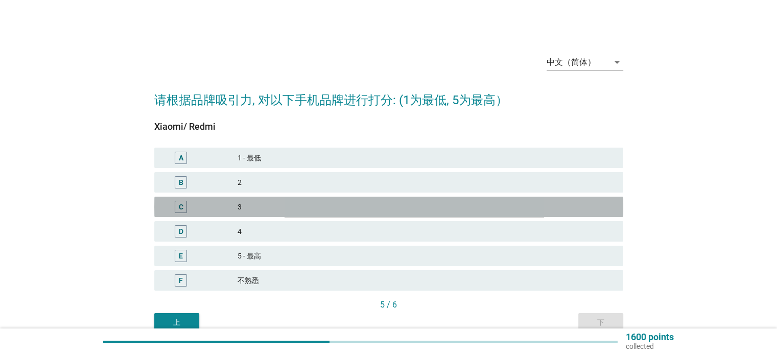
click at [265, 208] on div "3" at bounding box center [425, 207] width 377 height 12
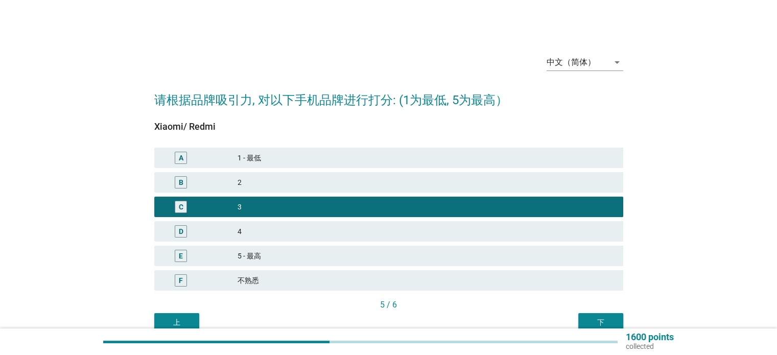
click at [288, 178] on div "2" at bounding box center [425, 182] width 377 height 12
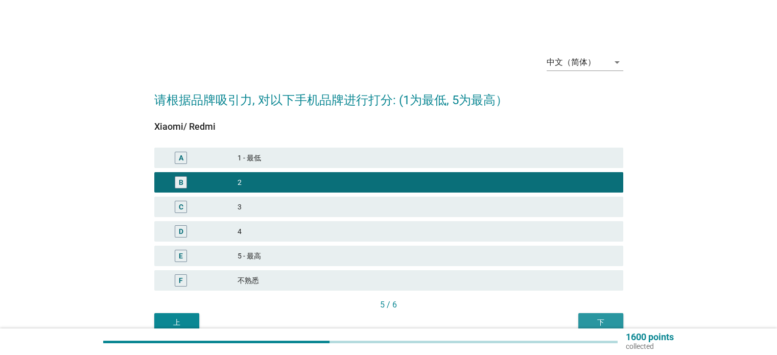
click at [586, 315] on button "下" at bounding box center [600, 322] width 45 height 18
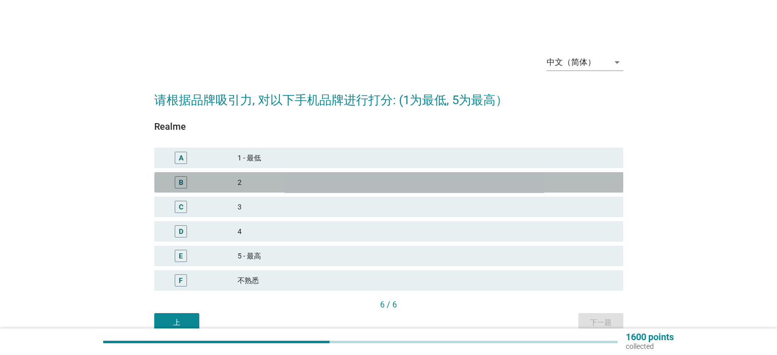
click at [266, 182] on div "2" at bounding box center [425, 182] width 377 height 12
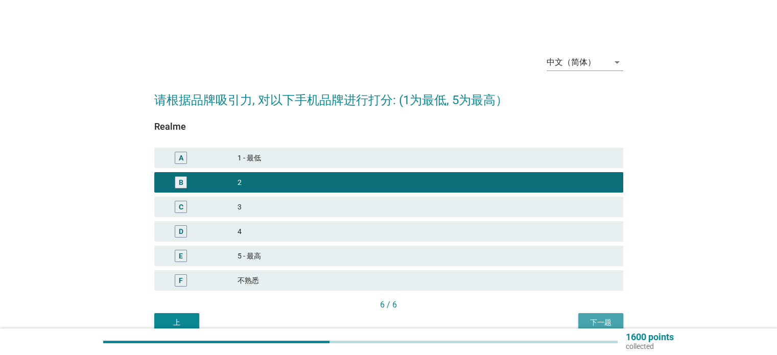
click at [594, 318] on div "下一题" at bounding box center [600, 322] width 29 height 11
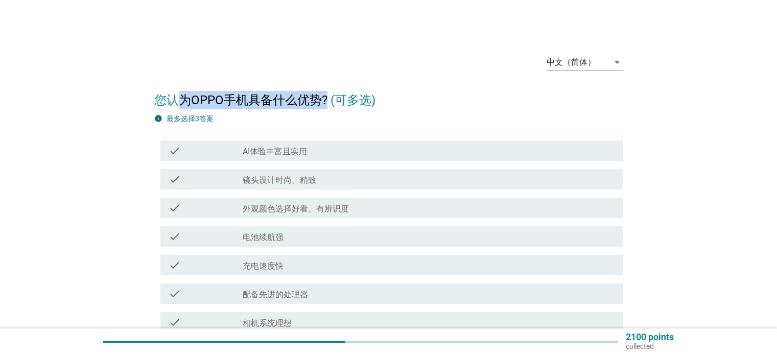
drag, startPoint x: 173, startPoint y: 97, endPoint x: 325, endPoint y: 92, distance: 152.3
click at [325, 92] on h2 "您认为OPPO手机具备什么优势? (可多选)" at bounding box center [388, 95] width 469 height 29
click at [333, 122] on div "info 最多选择3答案" at bounding box center [388, 118] width 469 height 11
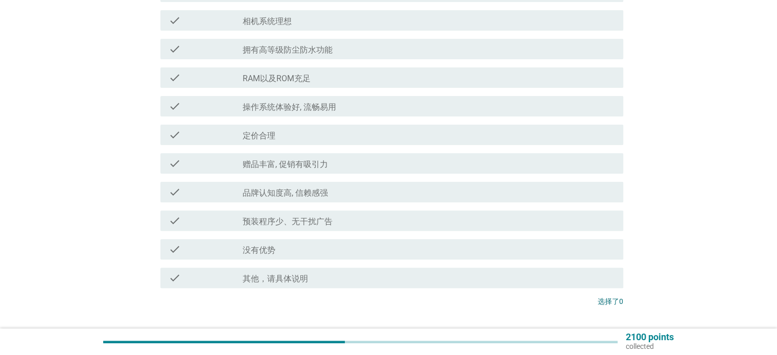
scroll to position [306, 0]
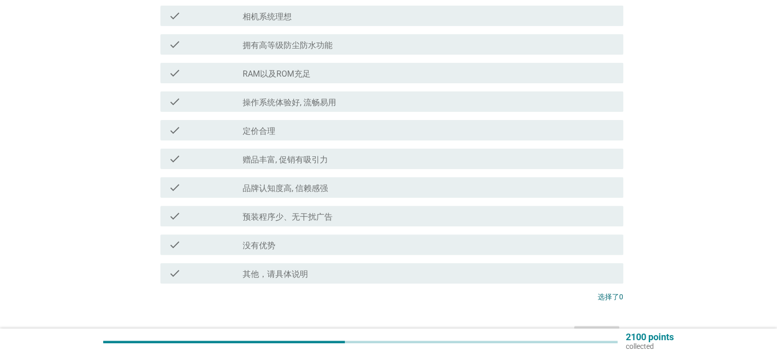
click at [314, 246] on div "check_box_outline_blank 没有优势" at bounding box center [429, 244] width 372 height 12
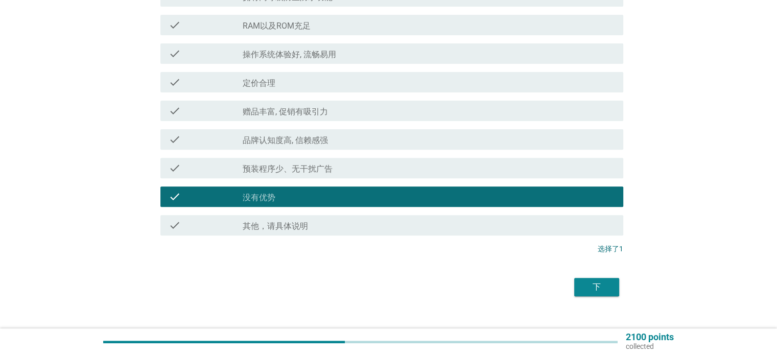
scroll to position [357, 0]
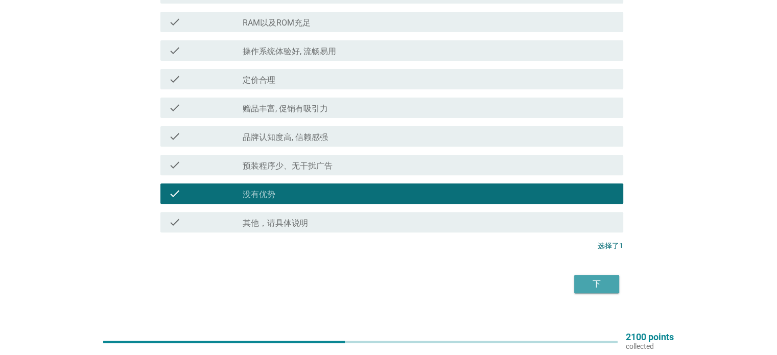
click at [592, 279] on div "下" at bounding box center [596, 284] width 29 height 12
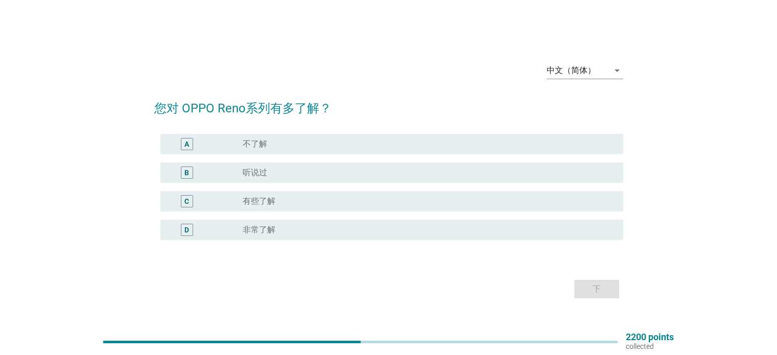
click at [260, 147] on label "不了解" at bounding box center [255, 144] width 25 height 10
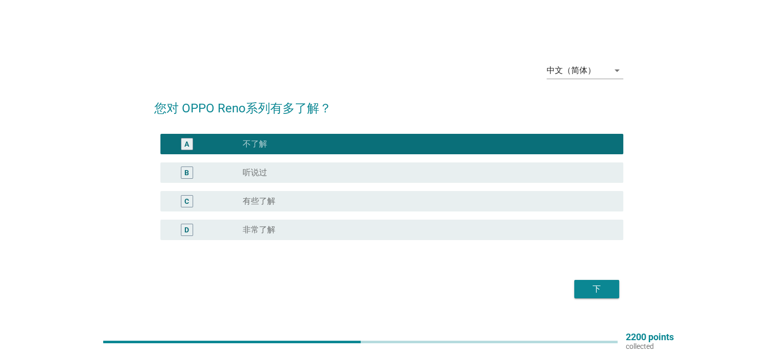
click at [598, 295] on div "下" at bounding box center [596, 289] width 29 height 12
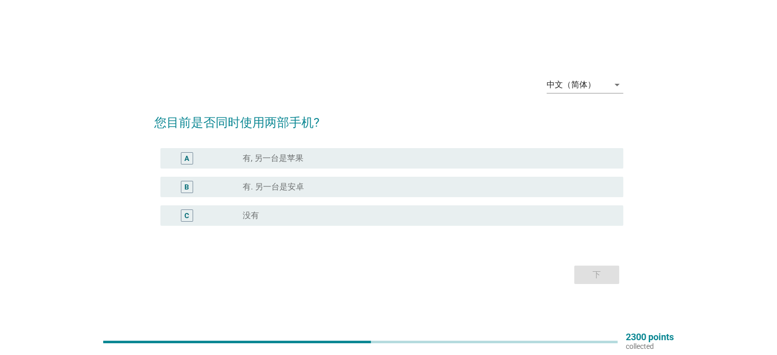
click at [265, 214] on div "radio_button_unchecked 没有" at bounding box center [425, 215] width 364 height 10
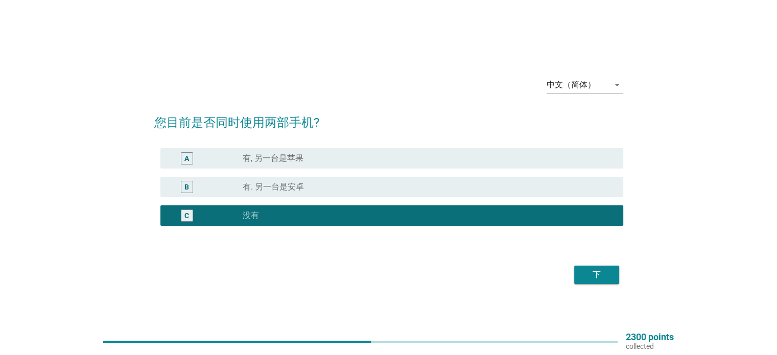
click at [592, 274] on div "下" at bounding box center [596, 275] width 29 height 12
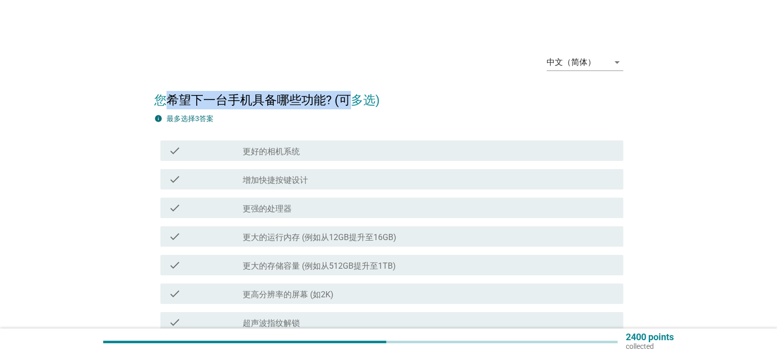
drag, startPoint x: 161, startPoint y: 102, endPoint x: 350, endPoint y: 85, distance: 189.7
click at [350, 85] on h2 "您希望下一台手机具备哪些功能? (可多选)" at bounding box center [388, 95] width 469 height 29
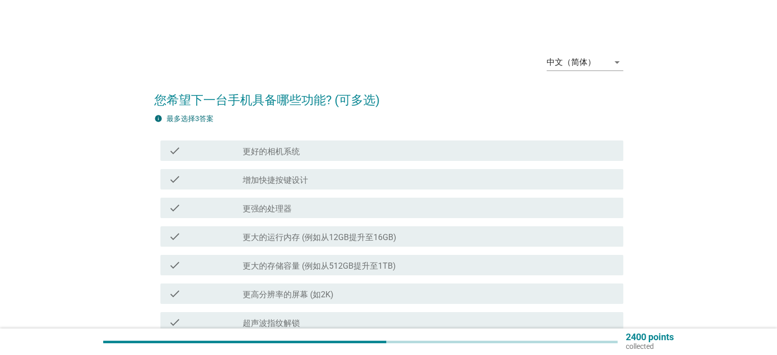
click at [255, 123] on div "info 最多选择3答案" at bounding box center [388, 118] width 469 height 11
click at [273, 153] on label "更好的相机系统" at bounding box center [271, 152] width 57 height 10
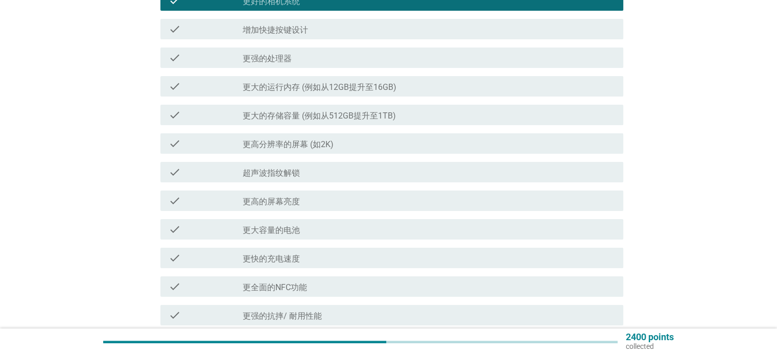
scroll to position [153, 0]
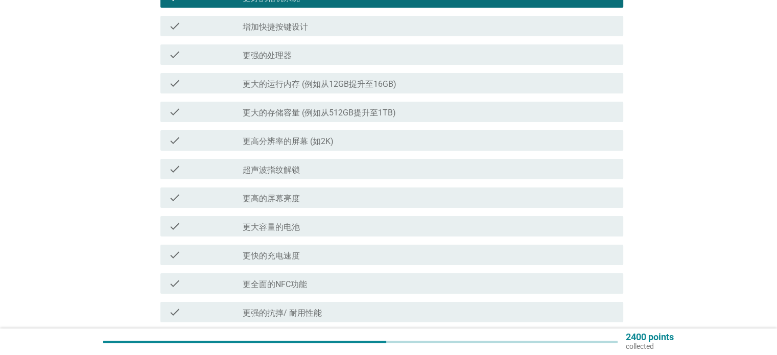
click at [319, 226] on div "check_box_outline_blank 更大容量的电池" at bounding box center [429, 226] width 372 height 12
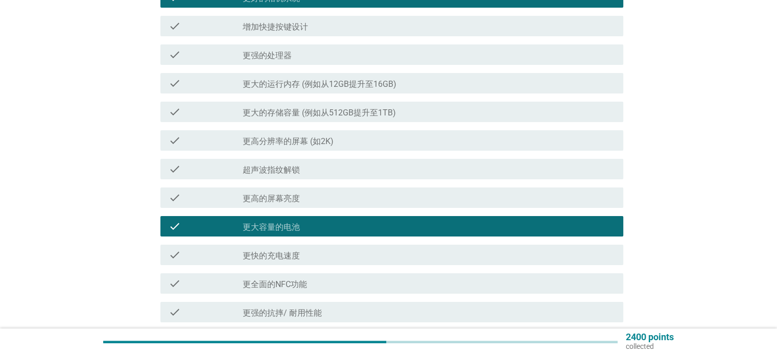
click at [356, 110] on label "更大的存储容量 (例如从512GB提升至1TB)" at bounding box center [319, 113] width 153 height 10
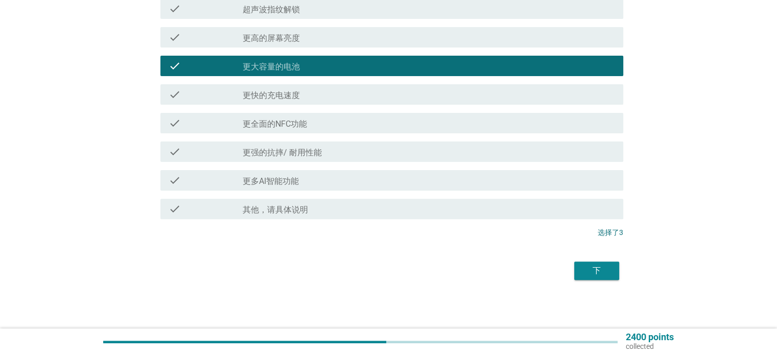
scroll to position [314, 0]
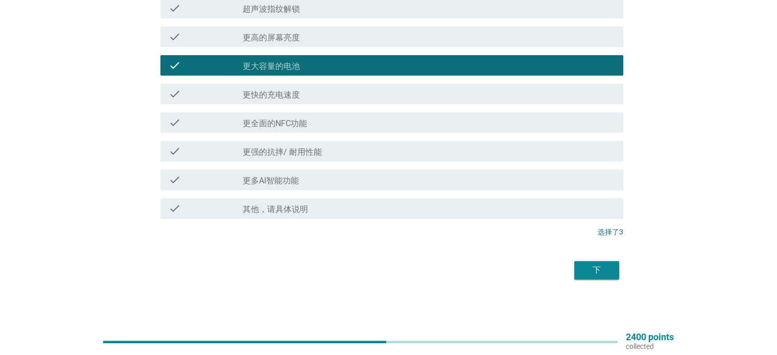
click at [595, 269] on div "下" at bounding box center [596, 270] width 29 height 12
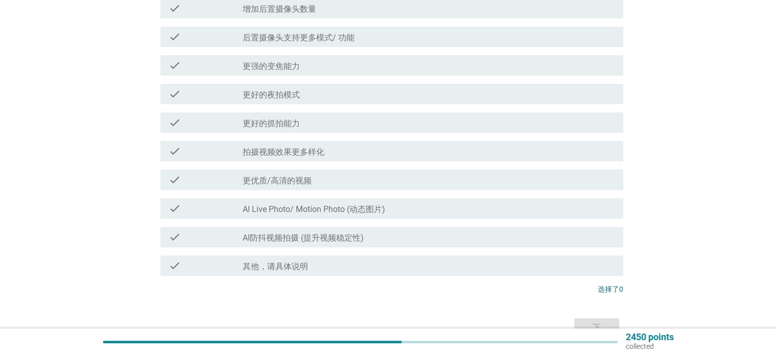
scroll to position [0, 0]
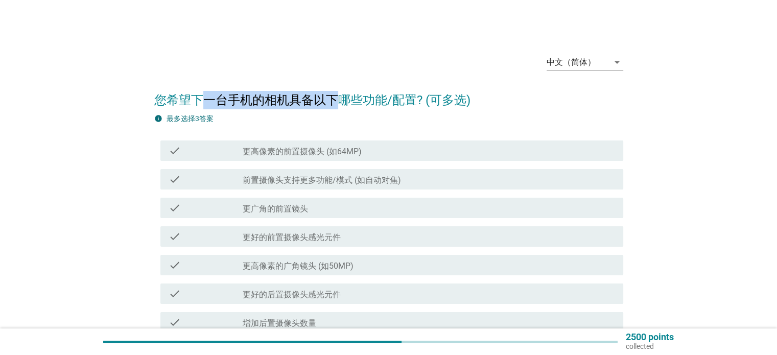
drag, startPoint x: 200, startPoint y: 98, endPoint x: 341, endPoint y: 98, distance: 141.5
click at [341, 98] on h2 "您希望下一台手机的相机具备以下哪些功能/配置? (可多选)" at bounding box center [388, 95] width 469 height 29
click at [319, 132] on div "info 最多选择3答案 check check_box_outline_blank 更高像素的前置摄像头 (如64MP) check check_box_o…" at bounding box center [388, 360] width 469 height 495
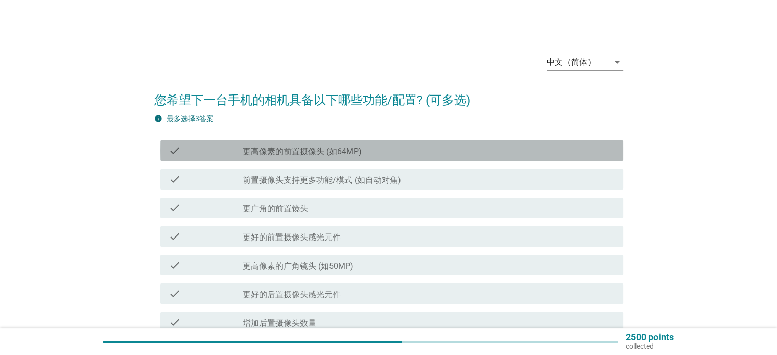
click at [317, 156] on label "更高像素的前置摄像头 (如64MP)" at bounding box center [302, 152] width 119 height 10
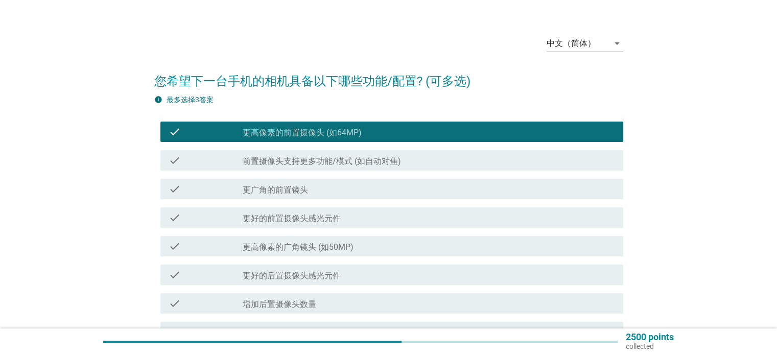
scroll to position [51, 0]
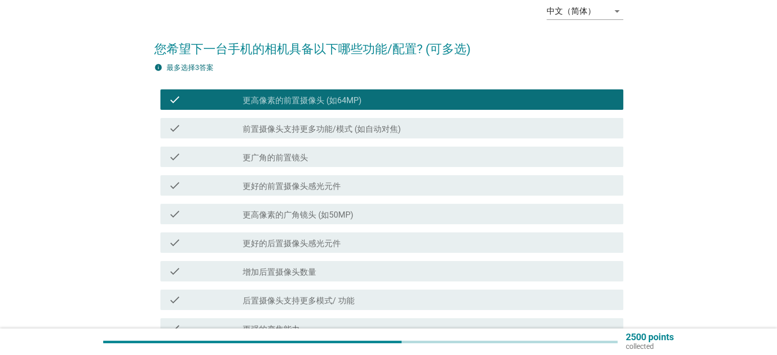
click at [354, 130] on label "前置摄像头支持更多功能/模式 (如自动对焦)" at bounding box center [322, 129] width 158 height 10
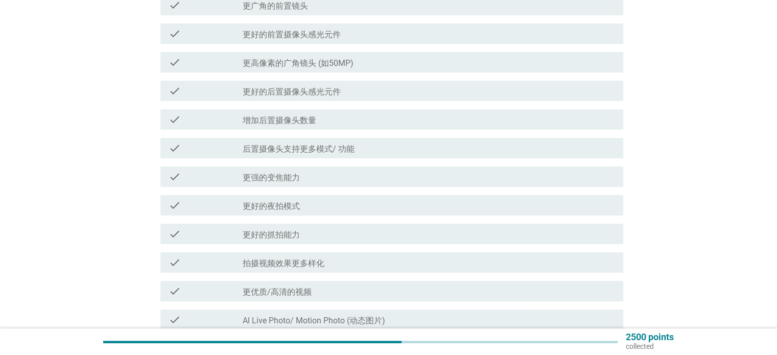
scroll to position [204, 0]
click at [297, 201] on label "更好的夜拍模式" at bounding box center [271, 205] width 57 height 10
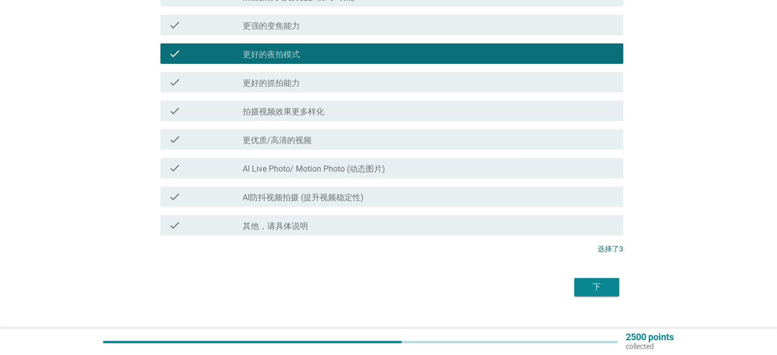
scroll to position [357, 0]
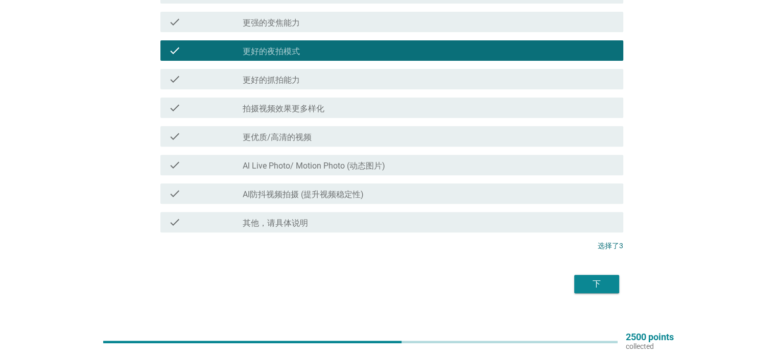
click at [592, 281] on div "下" at bounding box center [596, 284] width 29 height 12
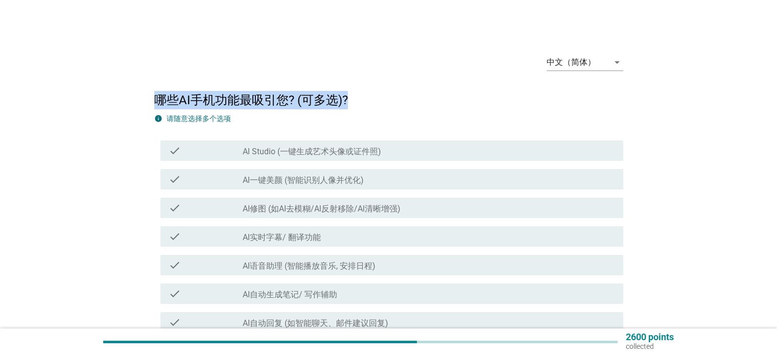
drag, startPoint x: 141, startPoint y: 104, endPoint x: 352, endPoint y: 103, distance: 210.4
click at [352, 103] on div "中文（简体） arrow_drop_down 哪些AI手机功能最吸引您? (可多选)? info 请随意选择多个选项 check check_box_outl…" at bounding box center [389, 342] width 728 height 609
click at [431, 109] on h2 "哪些AI手机功能最吸引您? (可多选)?" at bounding box center [388, 95] width 469 height 29
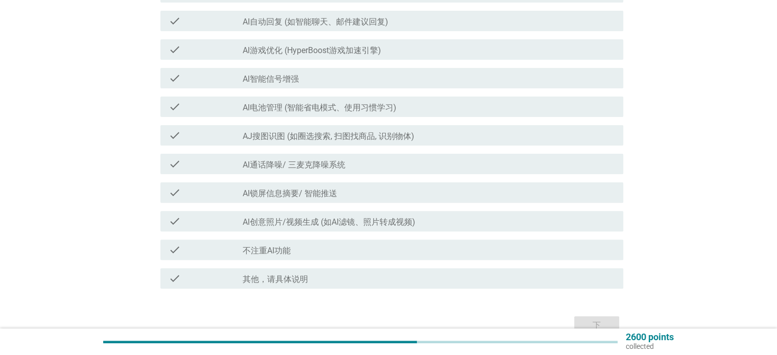
scroll to position [306, 0]
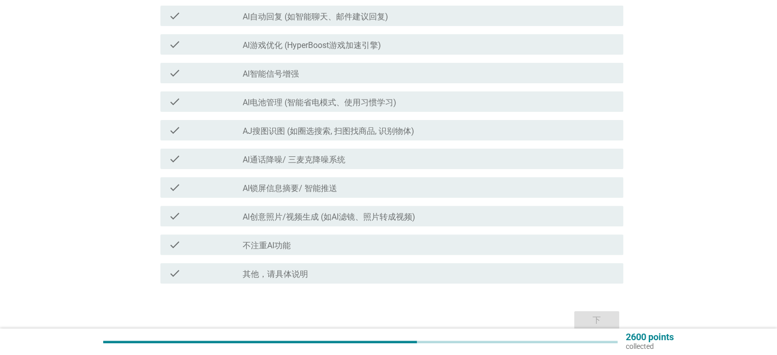
click at [271, 242] on label "不注重AI功能" at bounding box center [267, 246] width 48 height 10
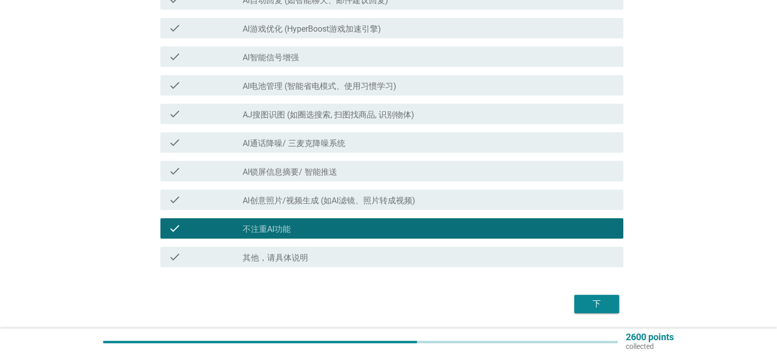
scroll to position [356, 0]
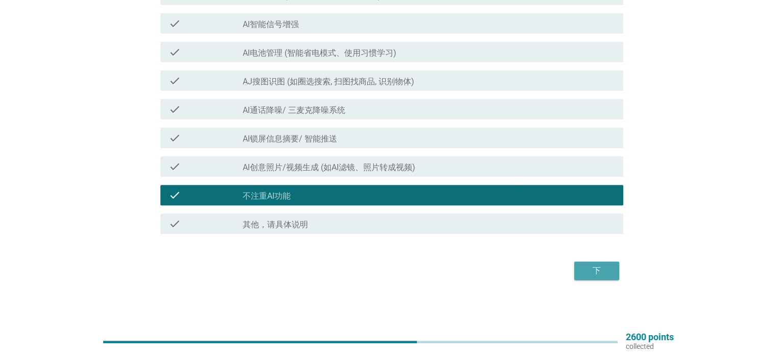
click at [604, 269] on div "下" at bounding box center [596, 271] width 29 height 12
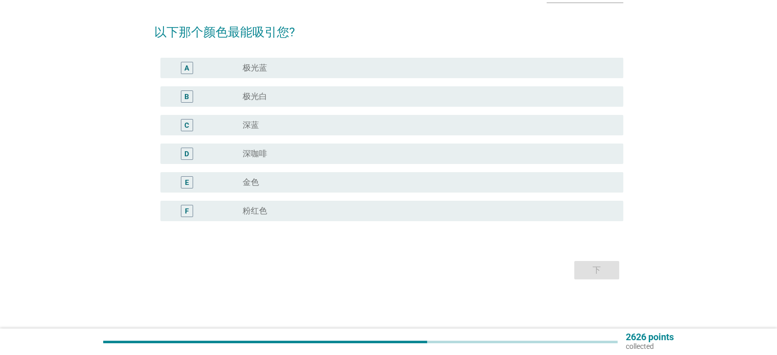
scroll to position [0, 0]
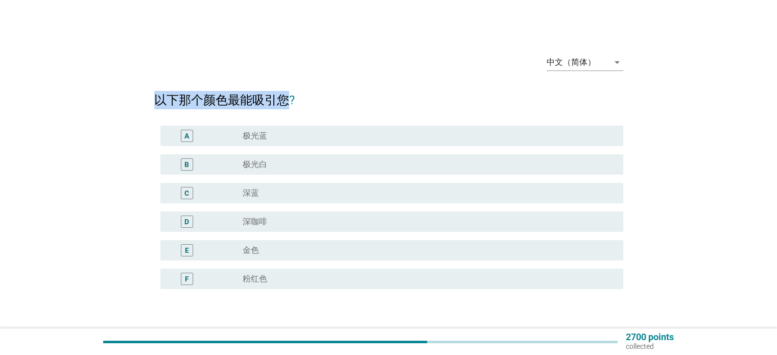
drag, startPoint x: 156, startPoint y: 103, endPoint x: 286, endPoint y: 99, distance: 129.8
click at [286, 99] on h2 "以下那个颜色最能吸引您?" at bounding box center [388, 95] width 469 height 29
click at [333, 102] on h2 "以下那个颜色最能吸引您?" at bounding box center [388, 95] width 469 height 29
click at [208, 135] on div "A" at bounding box center [206, 136] width 75 height 12
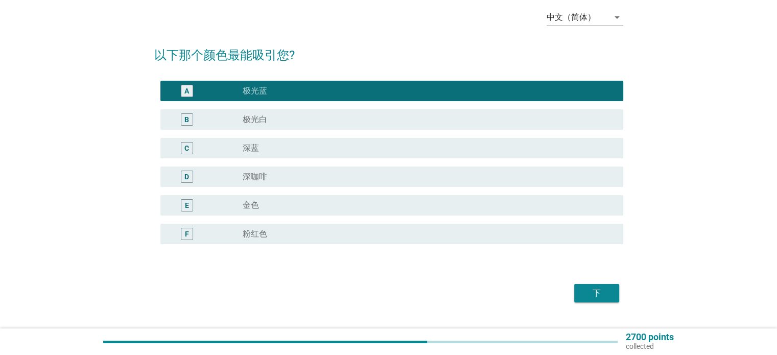
scroll to position [51, 0]
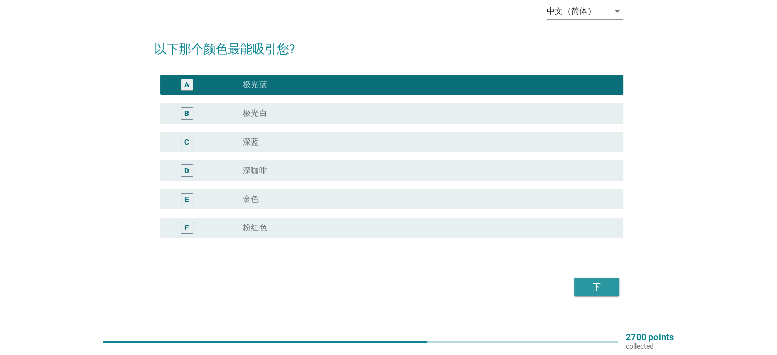
click at [609, 288] on div "下" at bounding box center [596, 287] width 29 height 12
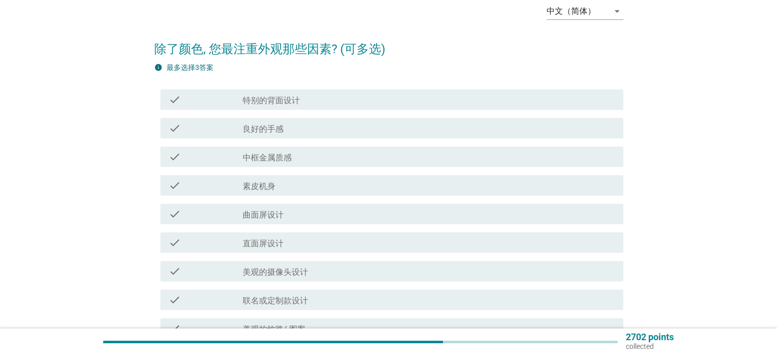
scroll to position [0, 0]
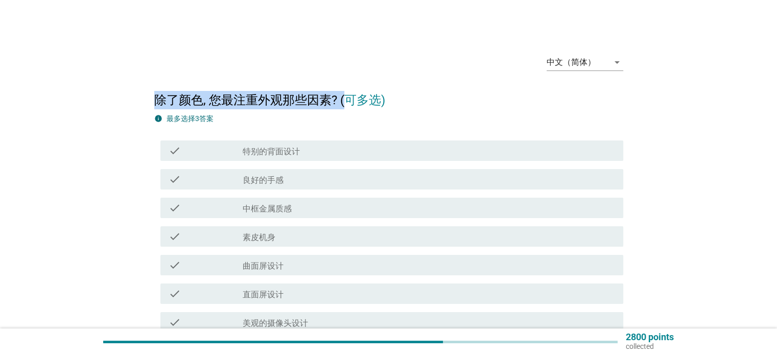
drag, startPoint x: 151, startPoint y: 100, endPoint x: 347, endPoint y: 100, distance: 195.6
click at [347, 100] on div "中文（简体） arrow_drop_down 除了颜色, 您最注重外观那些因素? (可多选) info 最多选择3答案 check check_box_out…" at bounding box center [388, 278] width 485 height 481
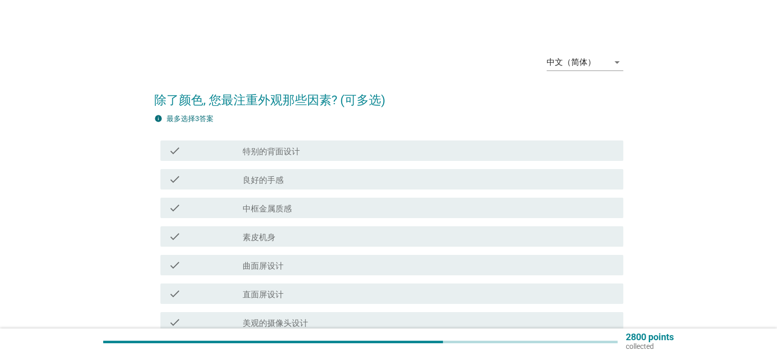
click at [317, 116] on div "info 最多选择3答案" at bounding box center [388, 118] width 469 height 11
click at [292, 181] on div "check_box_outline_blank 良好的手感" at bounding box center [429, 179] width 372 height 12
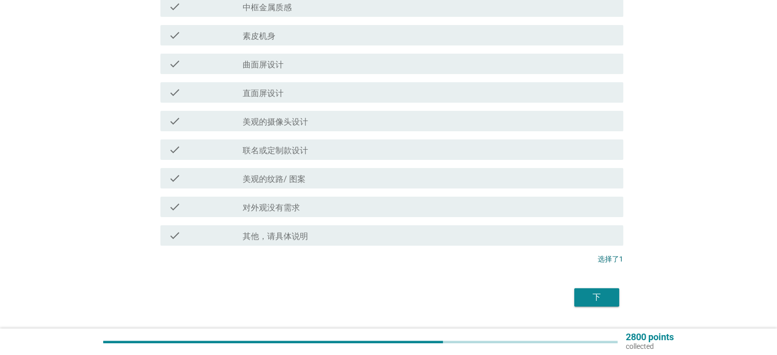
scroll to position [204, 0]
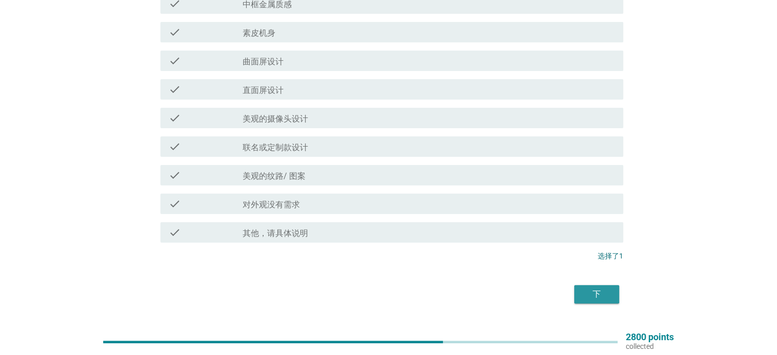
click at [591, 288] on div "下" at bounding box center [596, 294] width 29 height 12
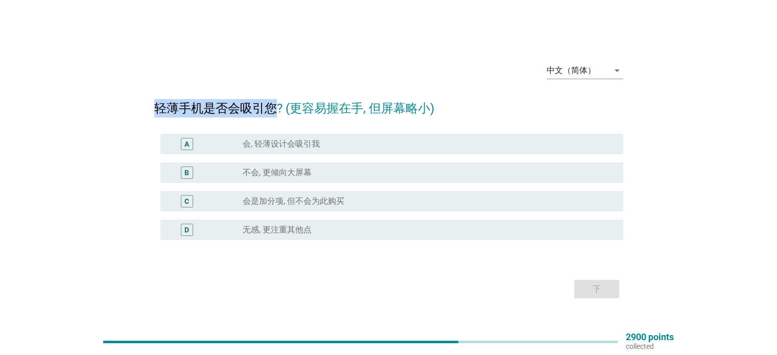
drag, startPoint x: 154, startPoint y: 110, endPoint x: 270, endPoint y: 113, distance: 116.0
click at [270, 113] on h2 "轻薄手机是否会吸引您? (更容易握在手, 但屏幕略小)" at bounding box center [388, 103] width 469 height 29
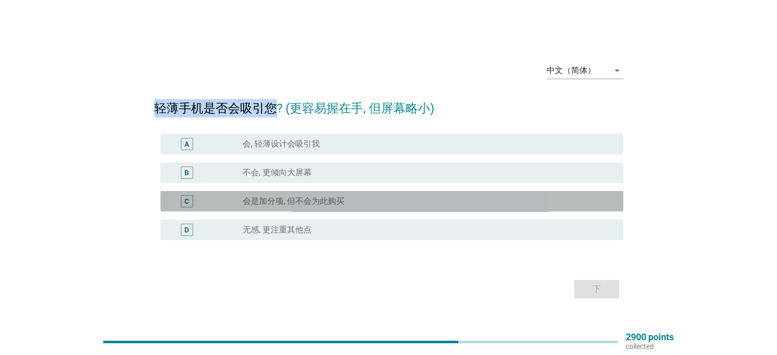
click at [300, 202] on label "会是加分项, 但不会为此购买" at bounding box center [294, 201] width 102 height 10
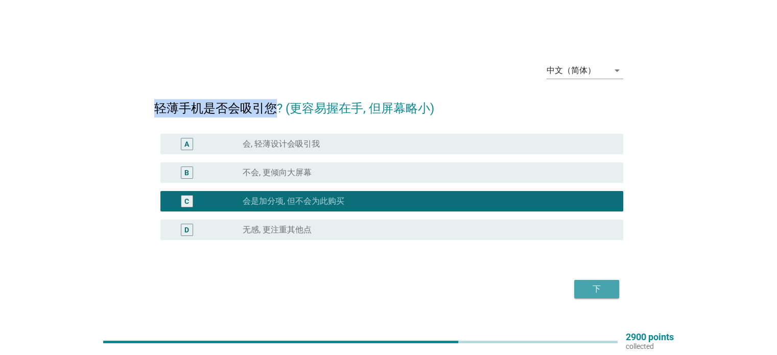
click at [604, 284] on div "下" at bounding box center [596, 289] width 29 height 12
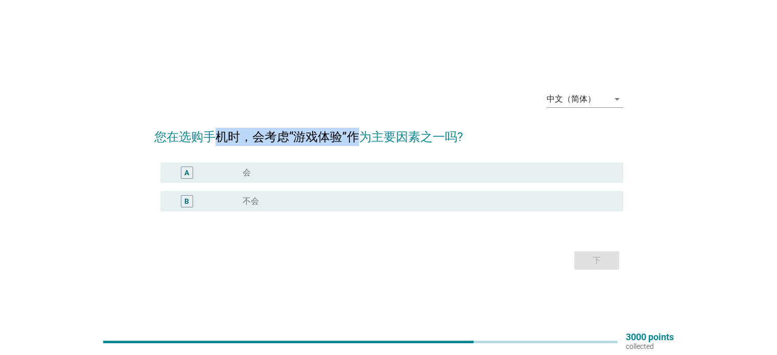
drag, startPoint x: 212, startPoint y: 136, endPoint x: 358, endPoint y: 139, distance: 145.6
click at [358, 139] on h2 "您在选购手机时，会考虑“游戏体验”作为主要因素之一吗?" at bounding box center [388, 131] width 469 height 29
click at [251, 203] on label "不会" at bounding box center [251, 201] width 16 height 10
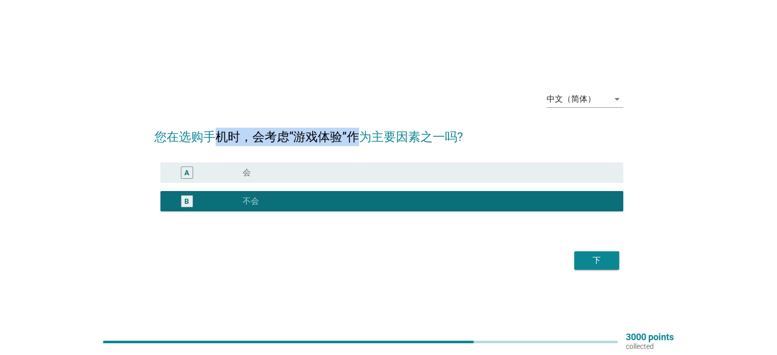
click at [600, 258] on div "下" at bounding box center [596, 260] width 29 height 12
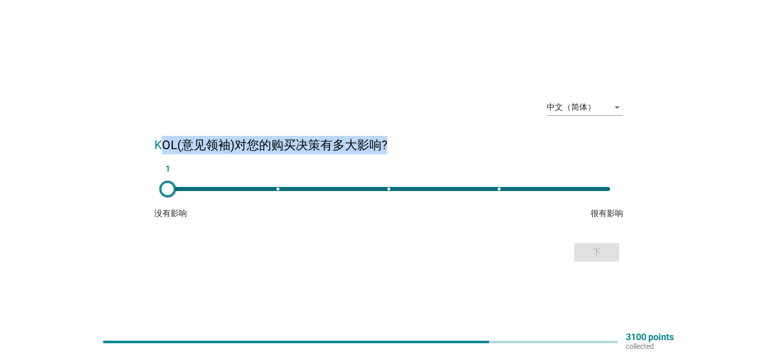
drag, startPoint x: 158, startPoint y: 145, endPoint x: 386, endPoint y: 149, distance: 228.3
click at [386, 149] on h2 "KOL(意见领袖)对您的购买决策有多大影响?" at bounding box center [388, 140] width 469 height 29
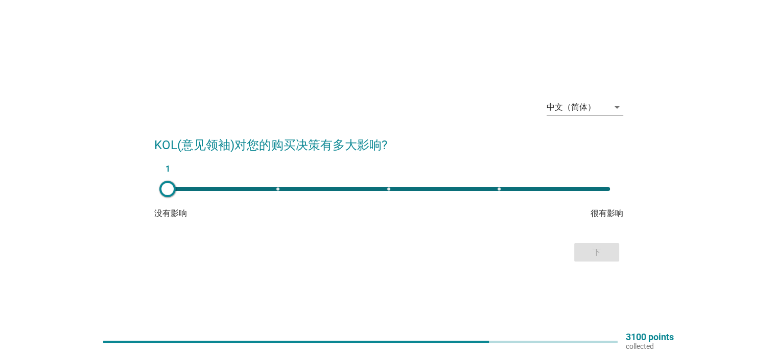
click at [244, 232] on form "KOL(意见领袖)对您的购买决策有多大影响? 1 没有影响 很有影响 下" at bounding box center [388, 195] width 469 height 139
click at [273, 189] on div "1" at bounding box center [389, 189] width 442 height 4
click at [168, 188] on div "2" at bounding box center [389, 189] width 442 height 4
type input "1"
click at [611, 253] on button "下" at bounding box center [596, 252] width 45 height 18
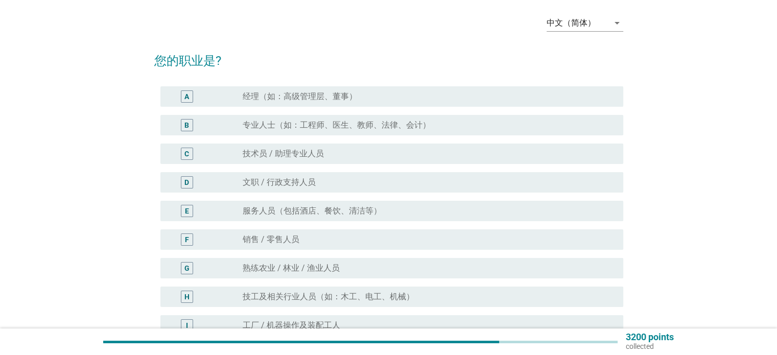
scroll to position [51, 0]
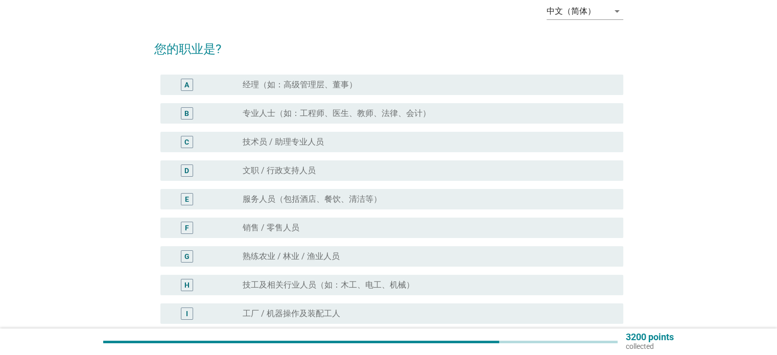
click at [321, 119] on div "radio_button_unchecked 专业人士（如：工程师、医生、教师、法律、会计）" at bounding box center [429, 113] width 372 height 12
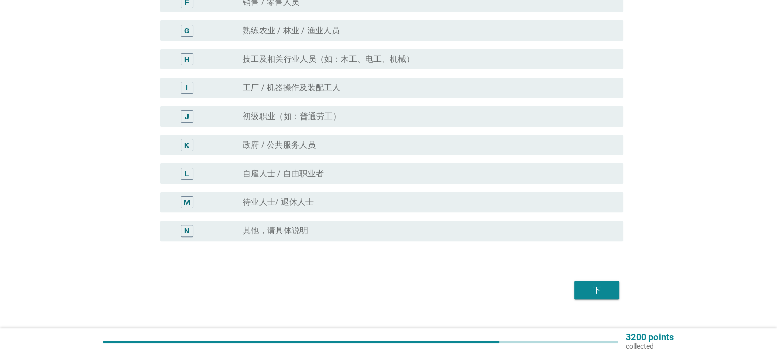
scroll to position [296, 0]
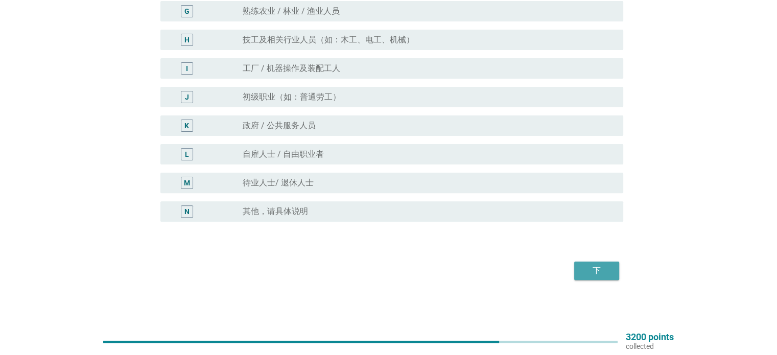
click at [586, 267] on div "下" at bounding box center [596, 271] width 29 height 12
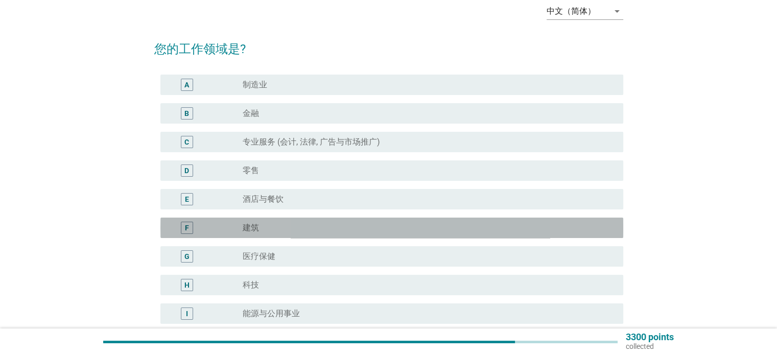
click at [279, 230] on div "radio_button_unchecked 建筑" at bounding box center [425, 228] width 364 height 10
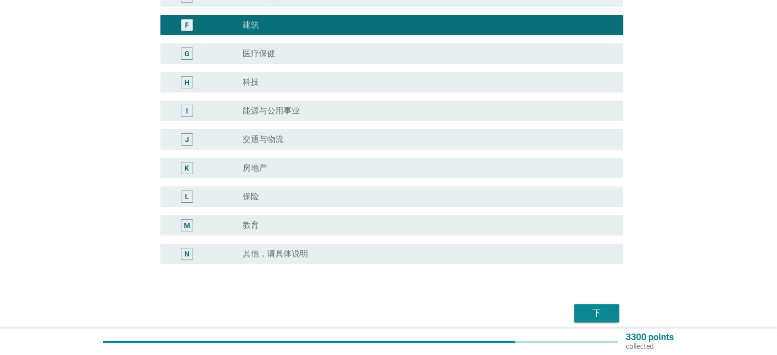
scroll to position [255, 0]
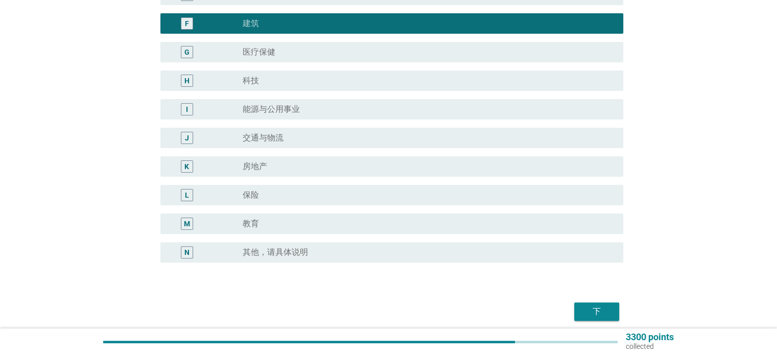
click at [593, 306] on div "下" at bounding box center [596, 311] width 29 height 12
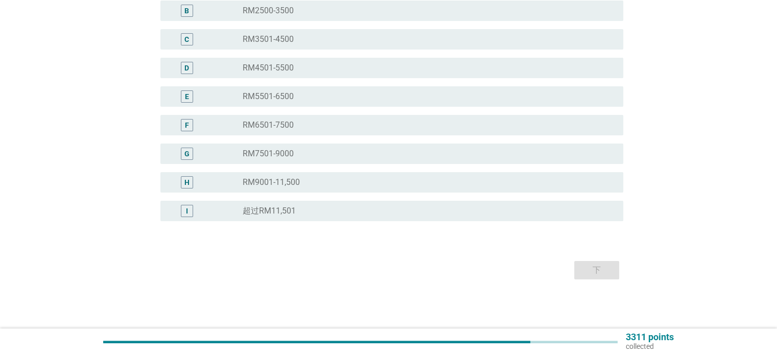
scroll to position [0, 0]
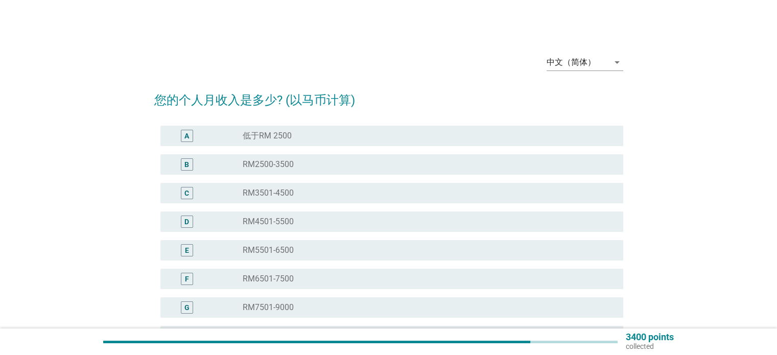
click at [289, 286] on div "F radio_button_unchecked RM6501-7500" at bounding box center [391, 279] width 463 height 20
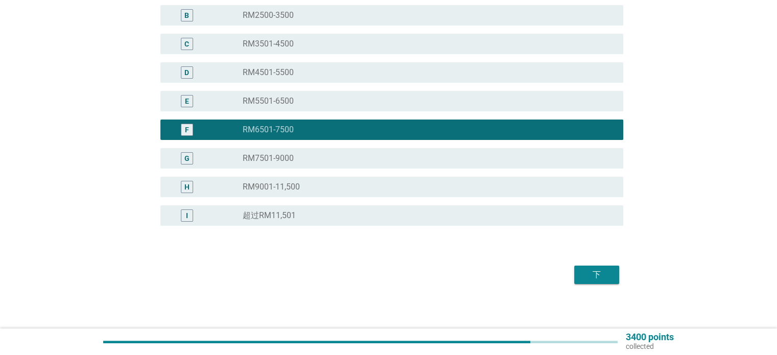
scroll to position [153, 0]
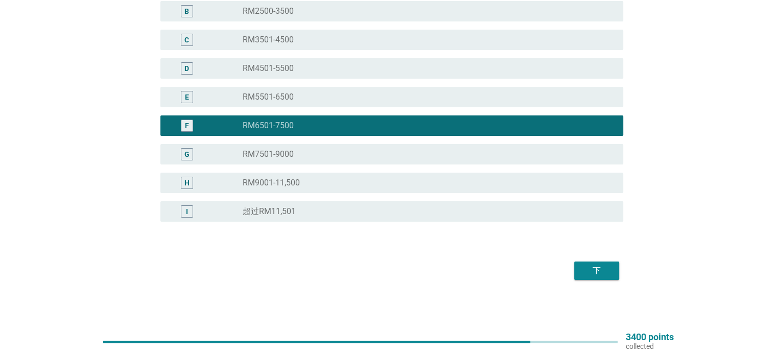
click at [598, 271] on div "下" at bounding box center [596, 271] width 29 height 12
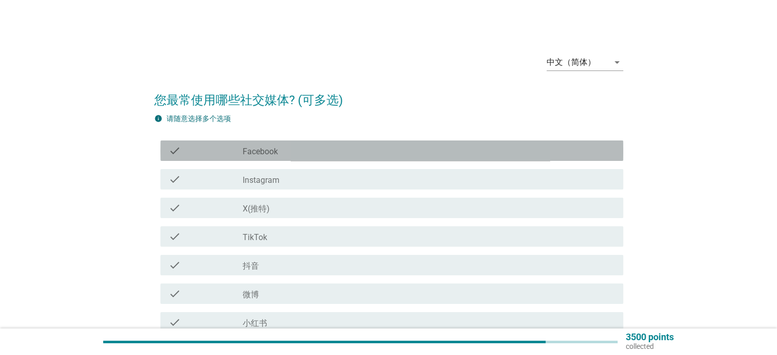
click at [257, 149] on label "Facebook" at bounding box center [260, 152] width 35 height 10
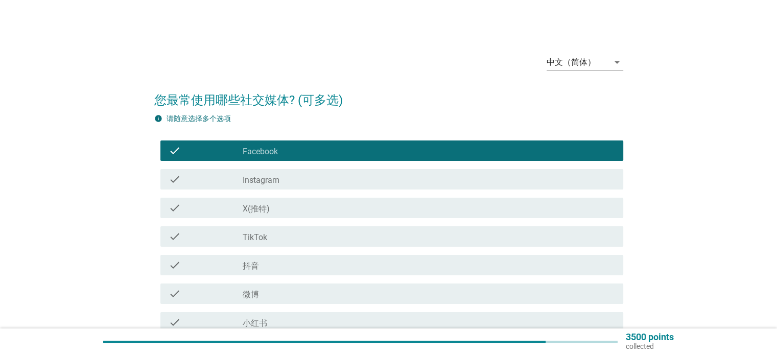
drag, startPoint x: 283, startPoint y: 189, endPoint x: 278, endPoint y: 188, distance: 5.7
click at [283, 190] on div "check check_box_outline_blank Instagram" at bounding box center [388, 179] width 469 height 29
click at [271, 182] on label "Instagram" at bounding box center [261, 180] width 37 height 10
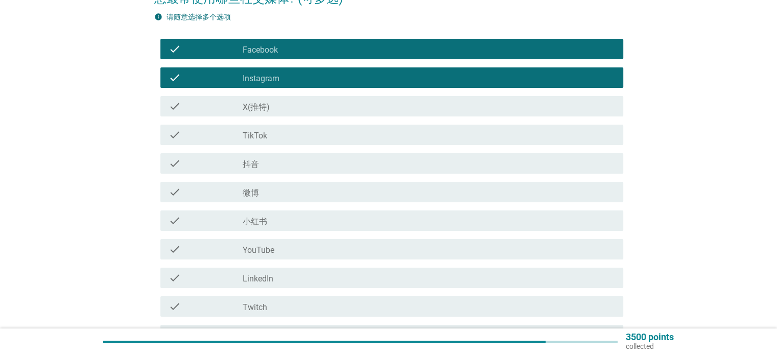
scroll to position [102, 0]
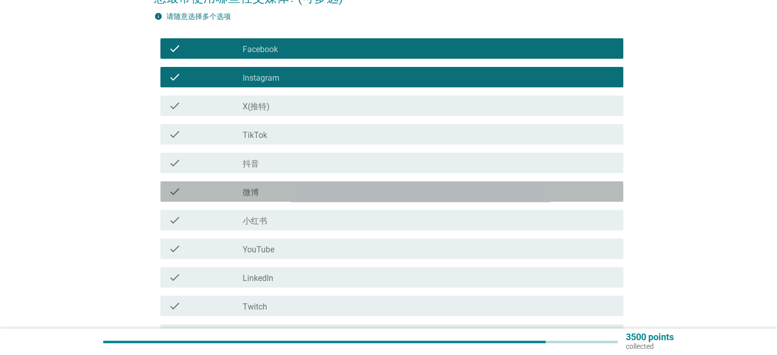
click at [255, 195] on label "微博" at bounding box center [251, 192] width 16 height 10
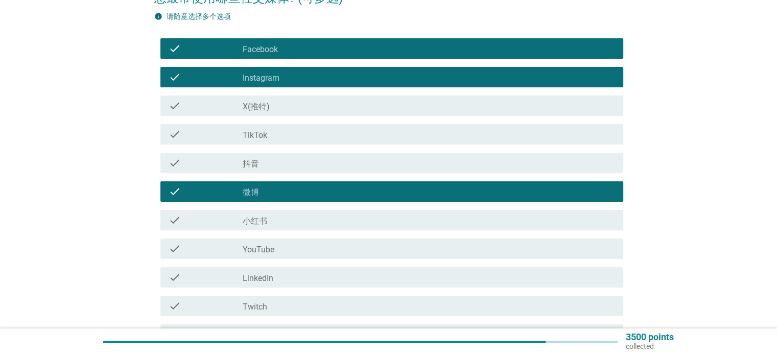
click at [255, 195] on label "微博" at bounding box center [251, 192] width 16 height 10
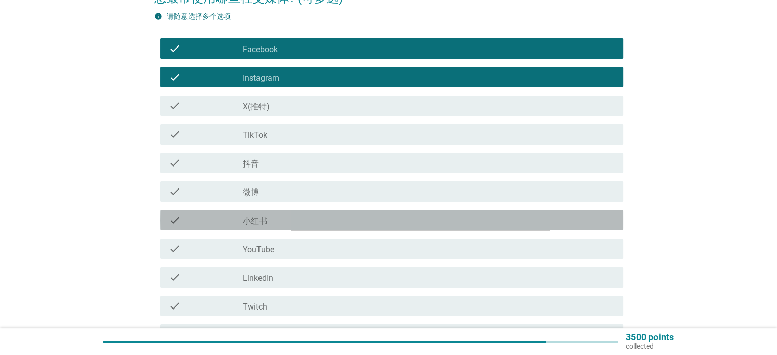
click at [261, 218] on label "小红书" at bounding box center [255, 221] width 25 height 10
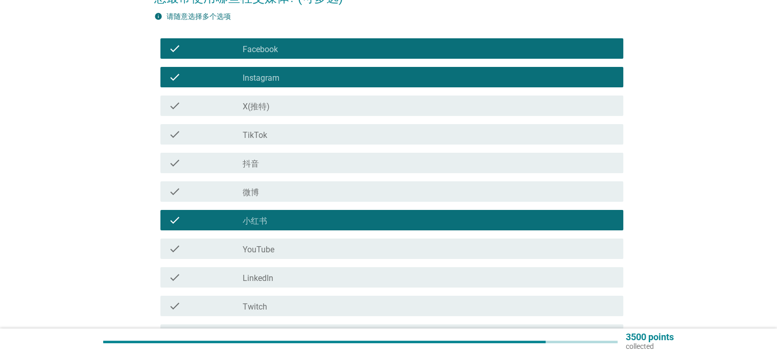
click at [284, 246] on div "check_box_outline_blank YouTube" at bounding box center [429, 249] width 372 height 12
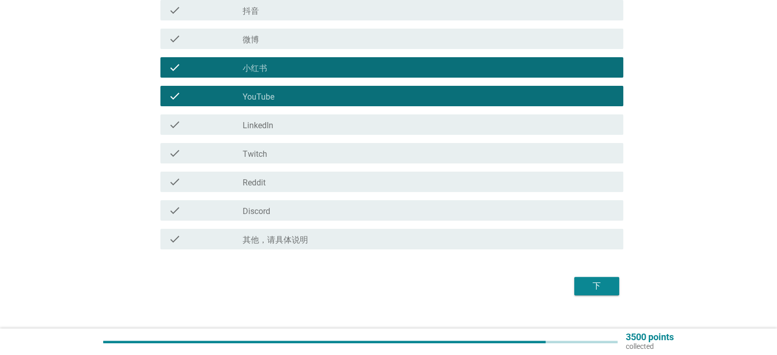
scroll to position [255, 0]
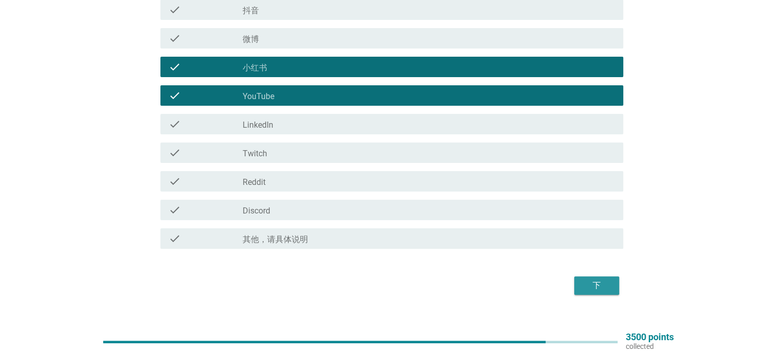
click at [587, 285] on div "下" at bounding box center [596, 285] width 29 height 12
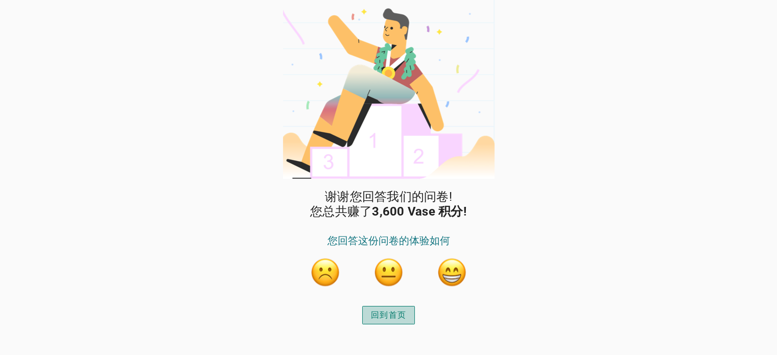
click at [398, 320] on div "回到首页" at bounding box center [388, 315] width 35 height 12
